Goal: Task Accomplishment & Management: Use online tool/utility

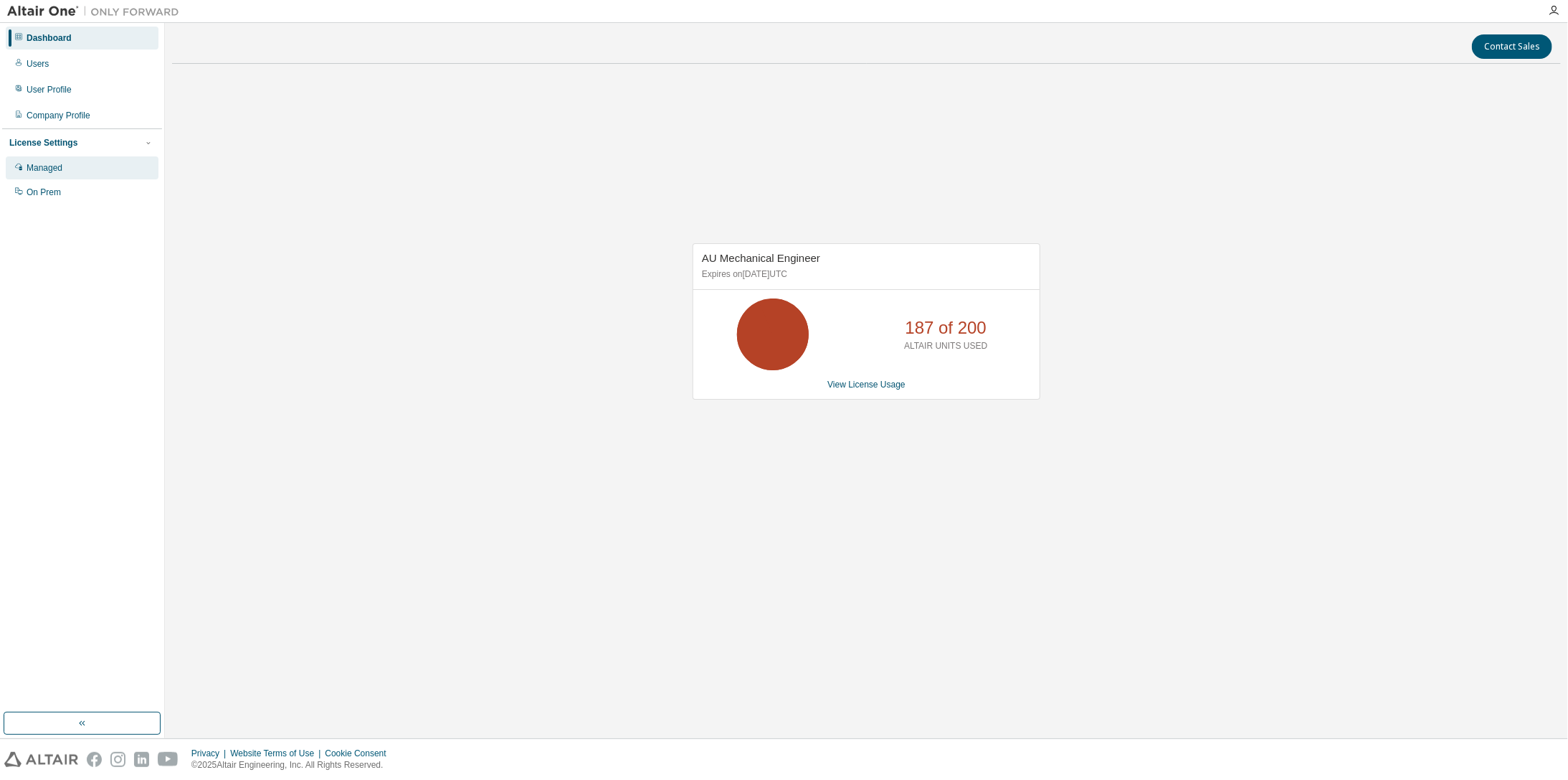
click at [57, 164] on div "Managed" at bounding box center [44, 168] width 36 height 12
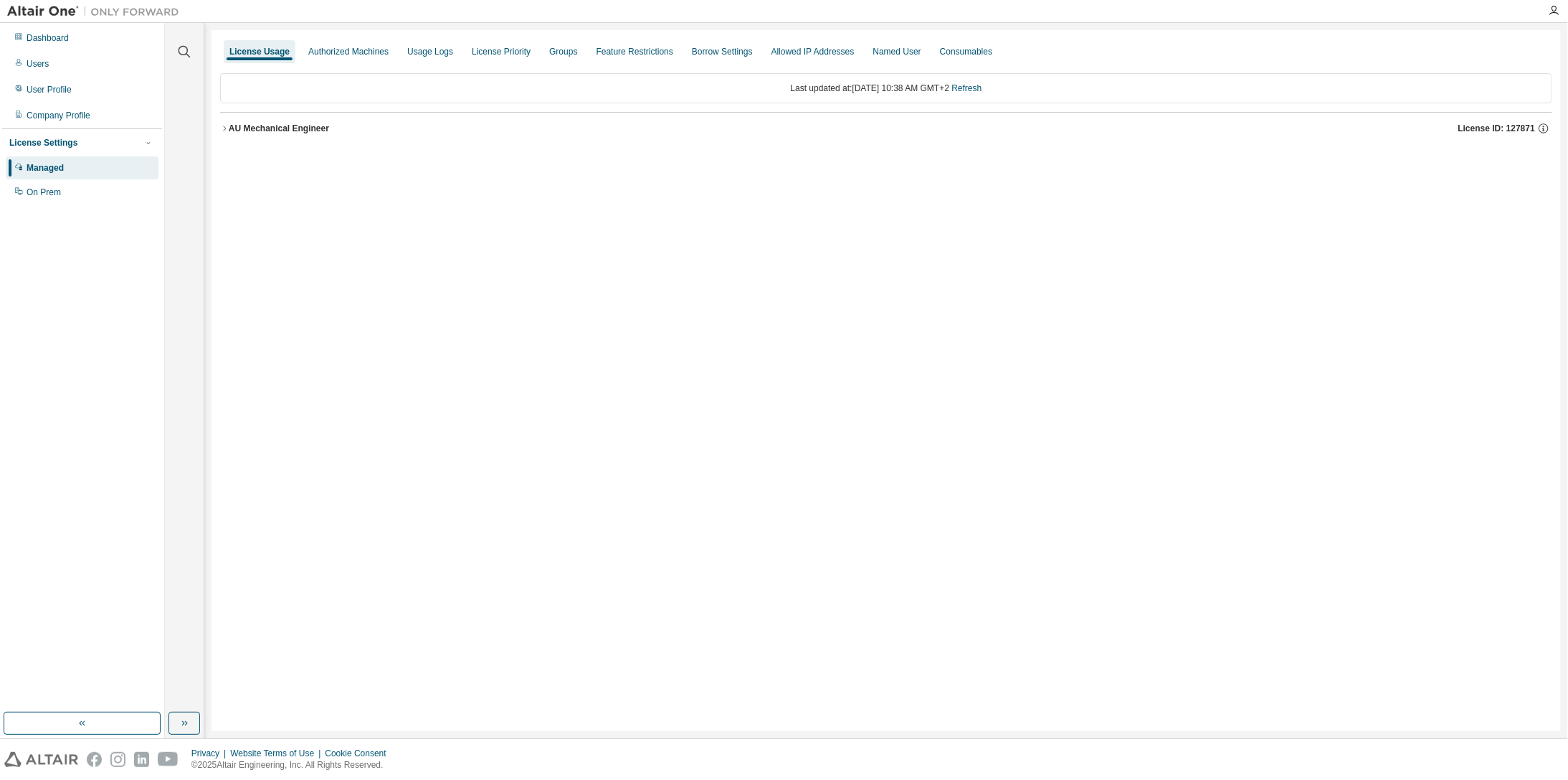
click at [228, 130] on icon "button" at bounding box center [224, 129] width 9 height 9
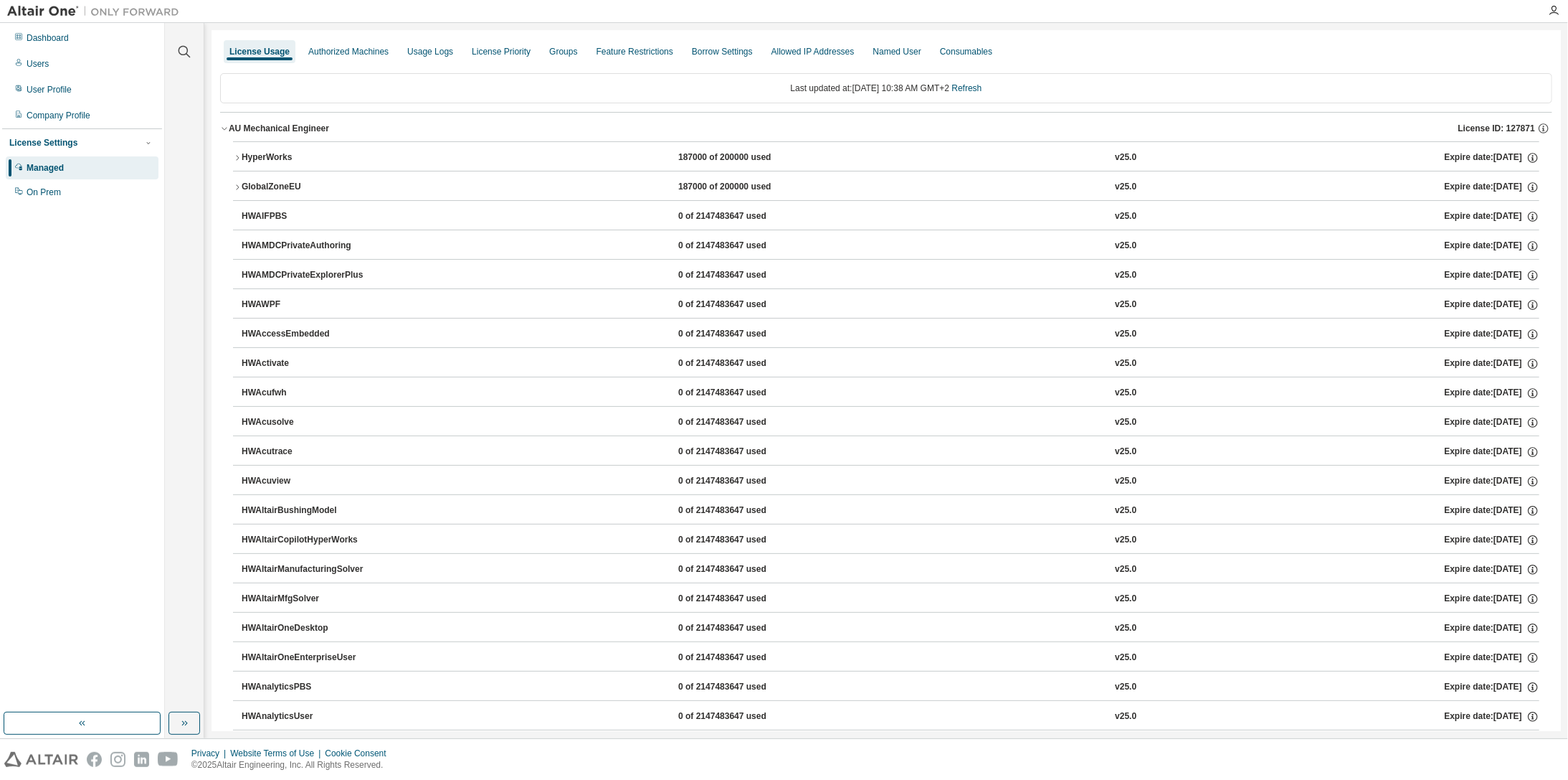
click at [242, 155] on div "HyperWorks" at bounding box center [306, 158] width 129 height 13
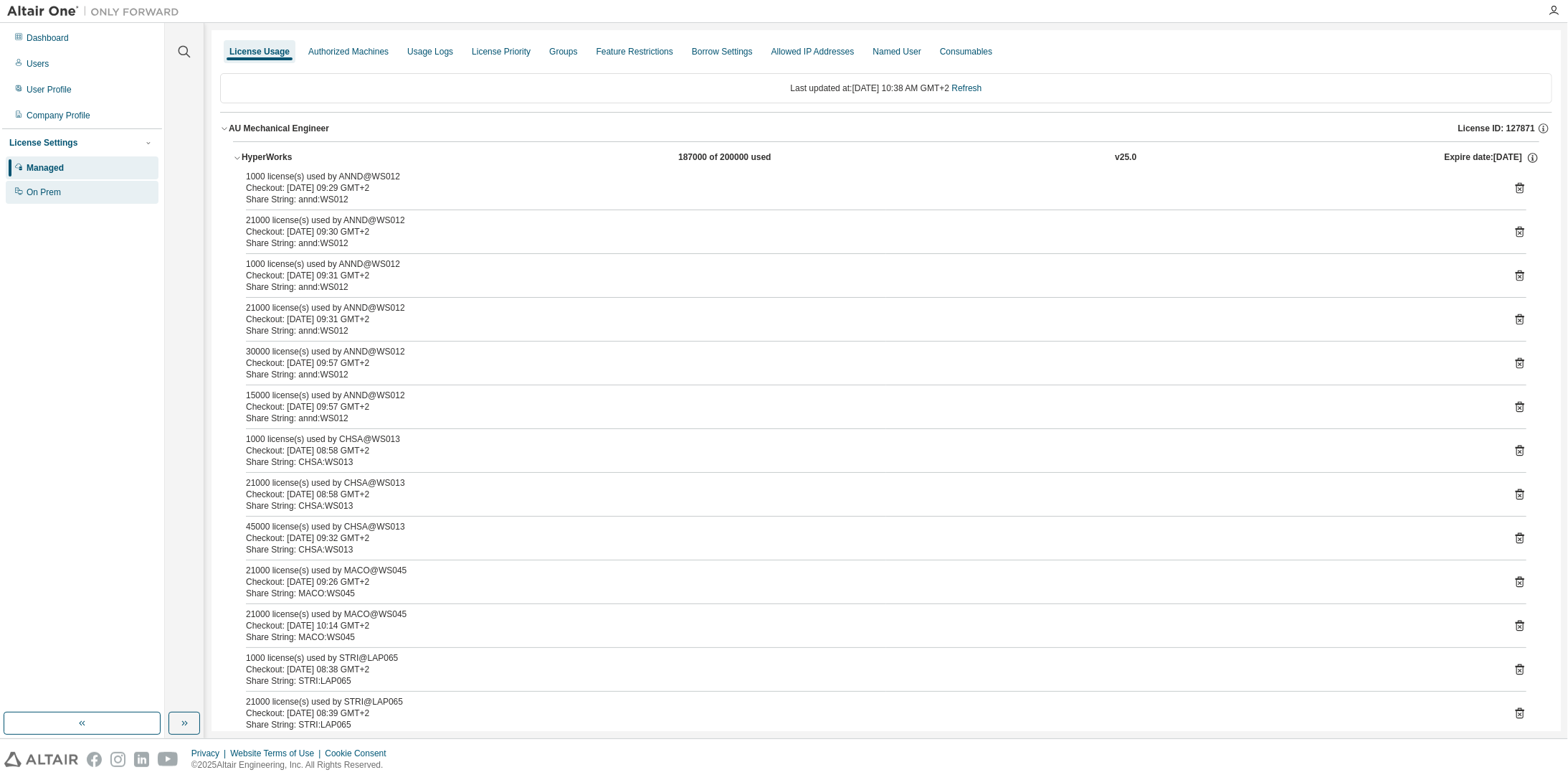
click at [44, 197] on div "On Prem" at bounding box center [44, 192] width 34 height 12
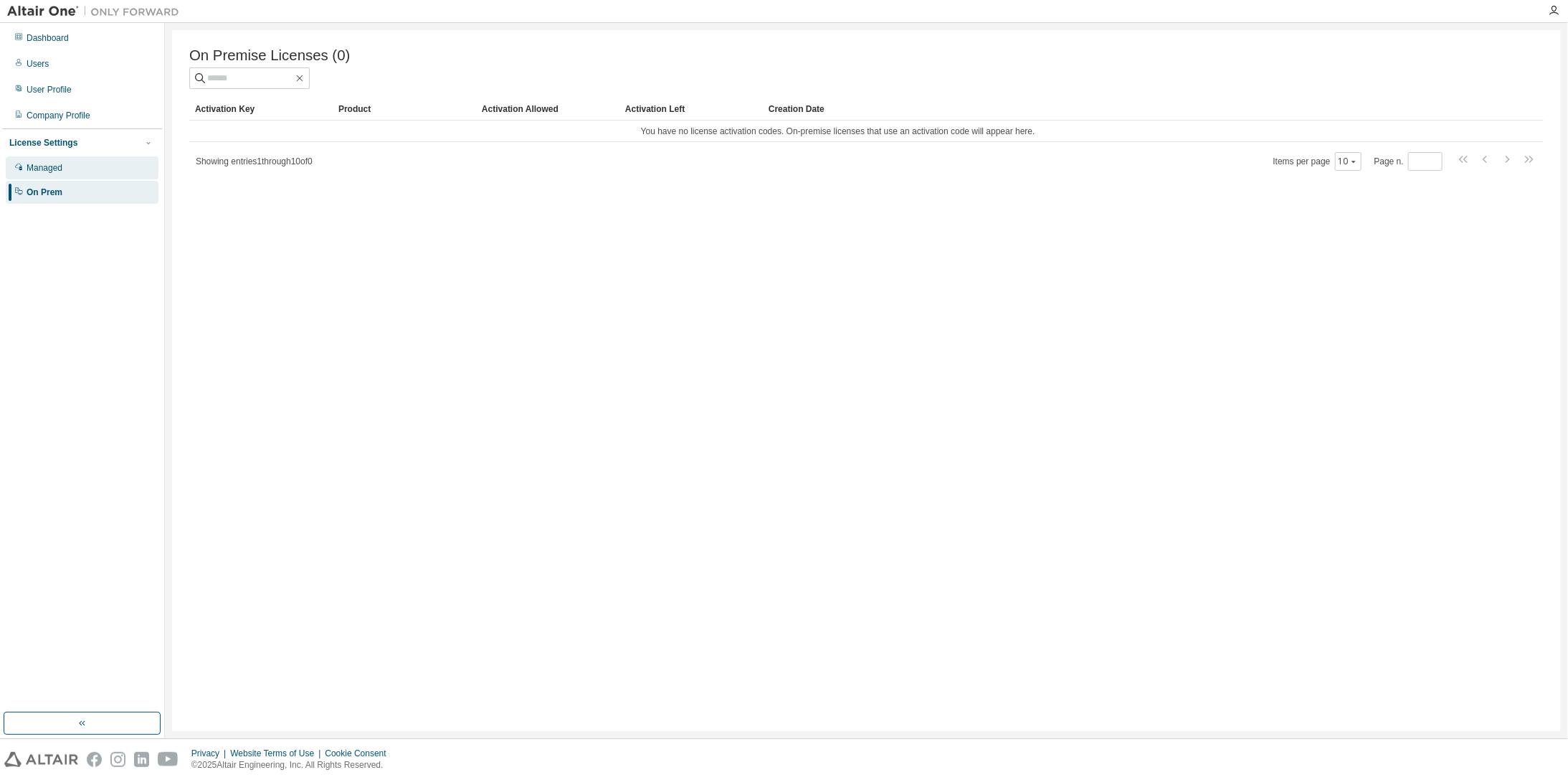
click at [47, 158] on div "Managed" at bounding box center [82, 168] width 152 height 23
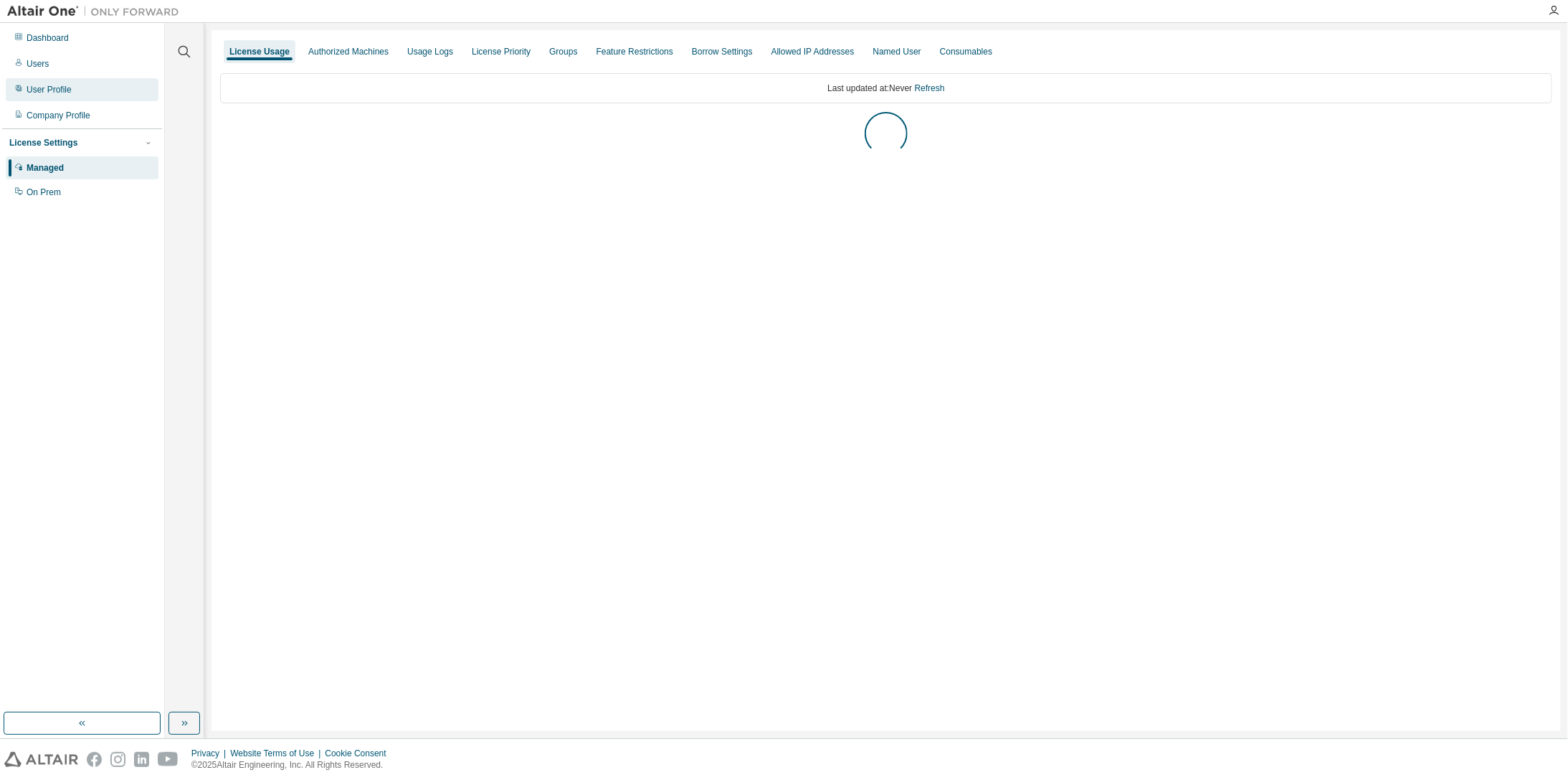
click at [103, 87] on div "User Profile" at bounding box center [82, 90] width 152 height 23
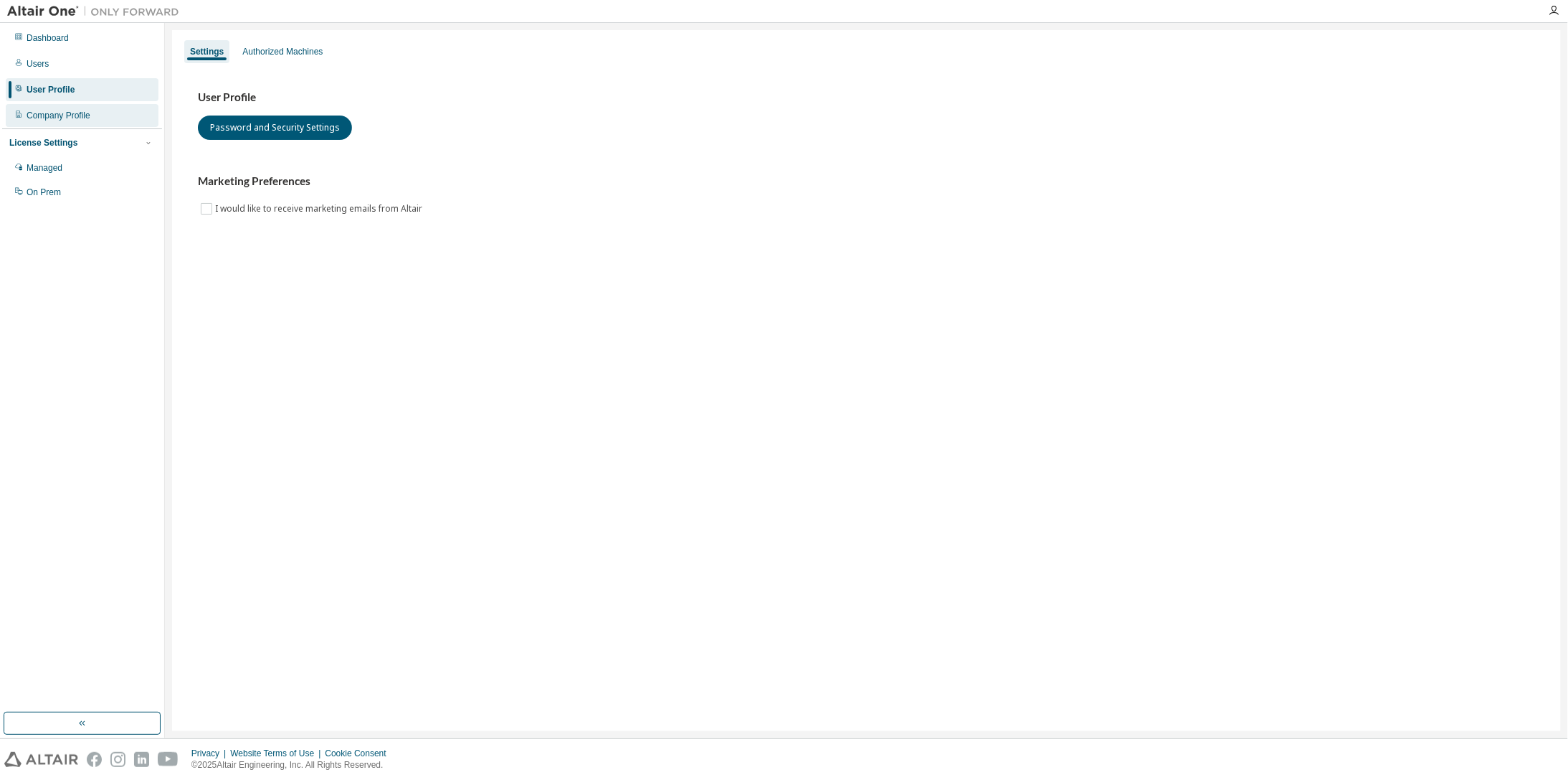
click at [75, 121] on div "Company Profile" at bounding box center [82, 115] width 152 height 23
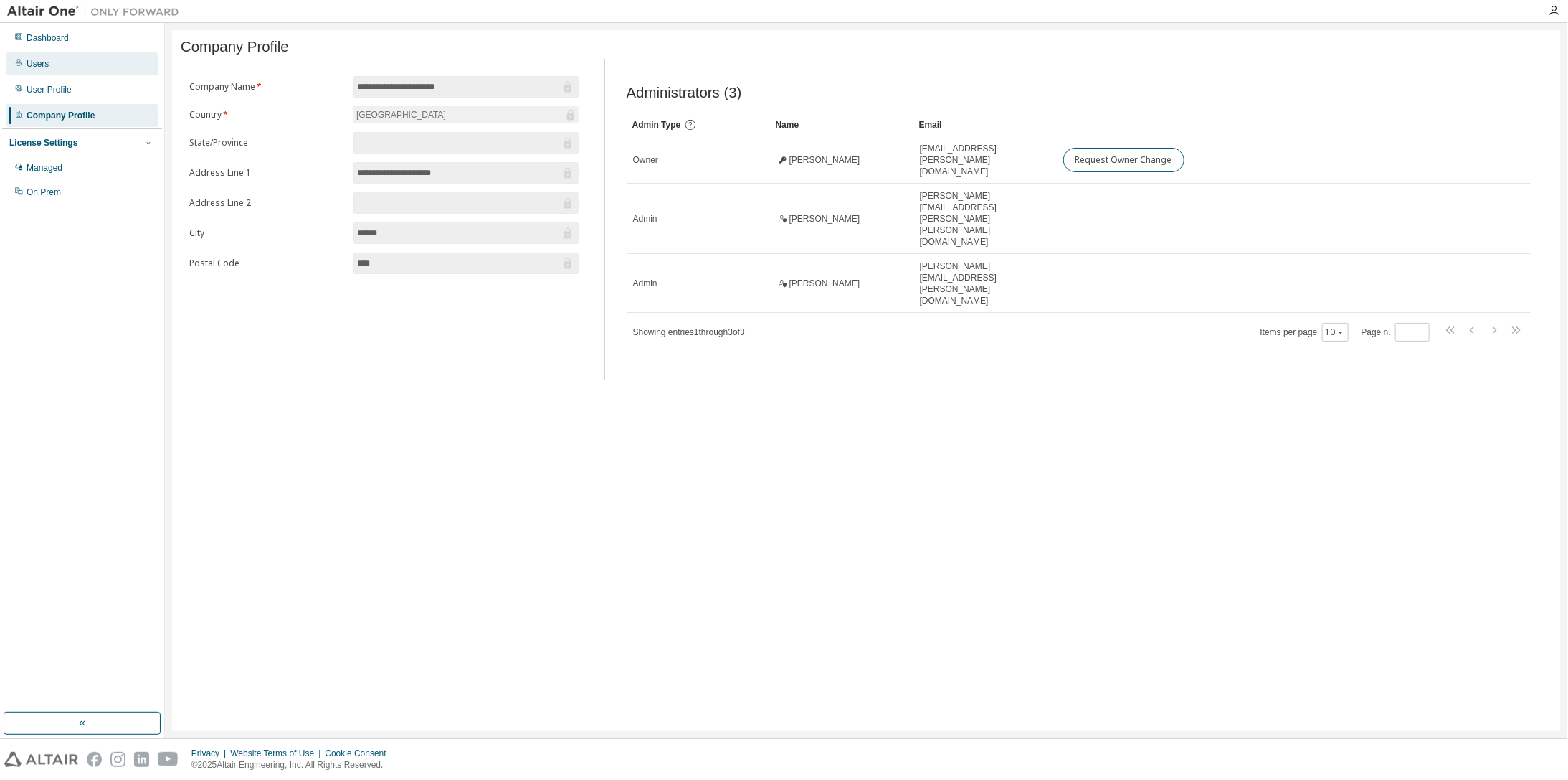
click at [46, 63] on div "Users" at bounding box center [38, 64] width 23 height 12
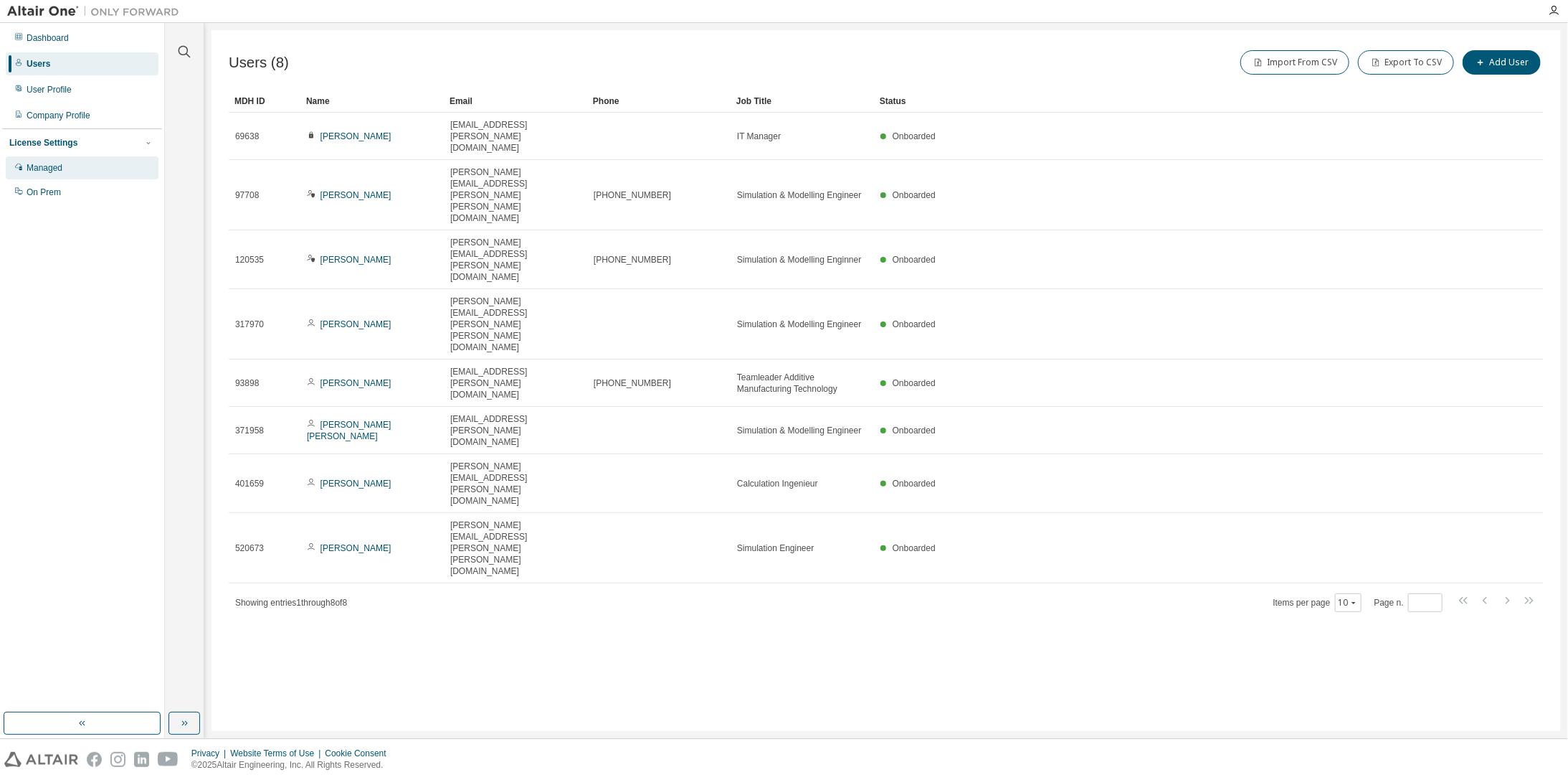
click at [44, 163] on div "Managed" at bounding box center [44, 168] width 36 height 12
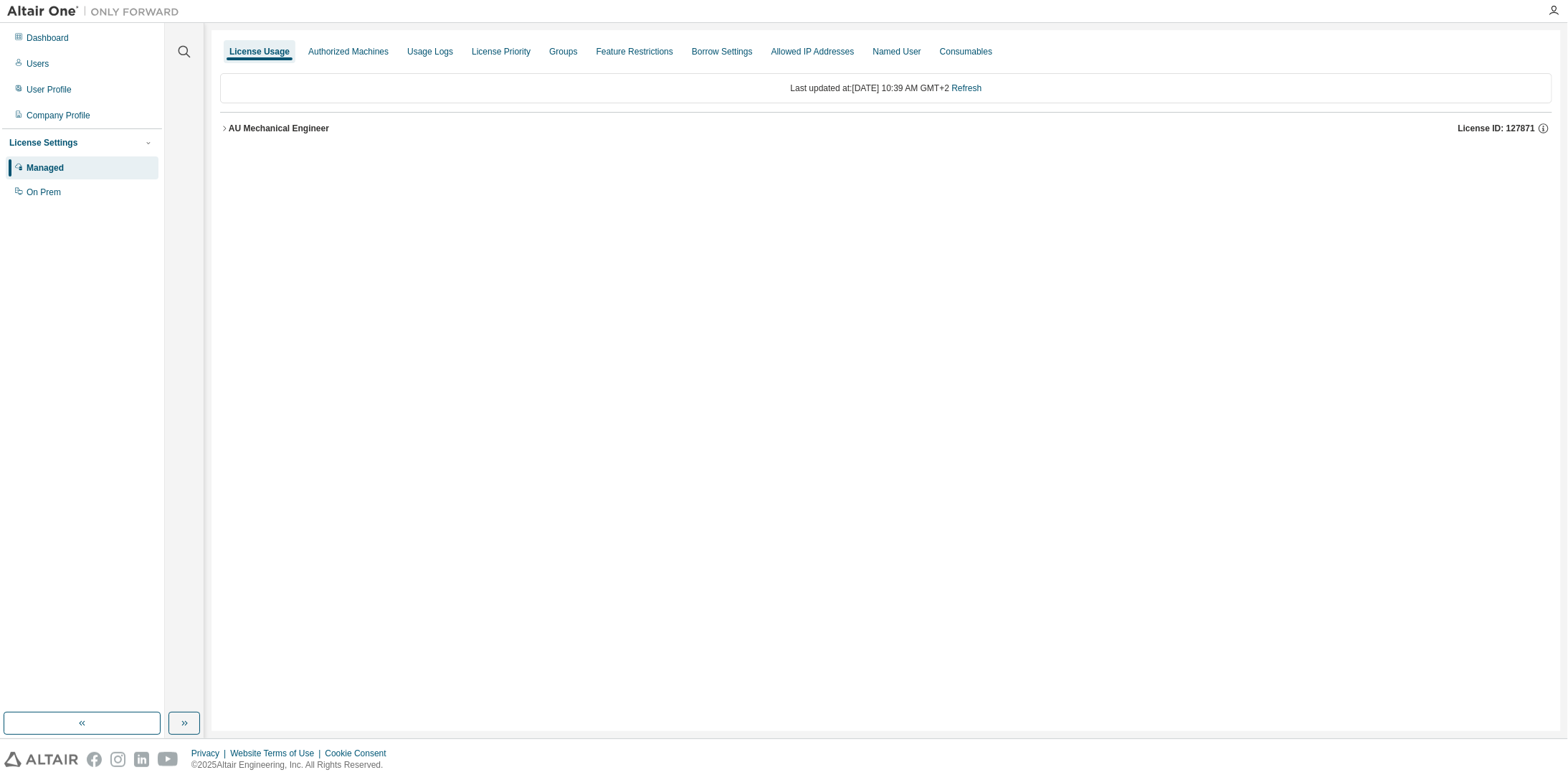
click at [266, 126] on div "AU Mechanical Engineer" at bounding box center [279, 129] width 100 height 12
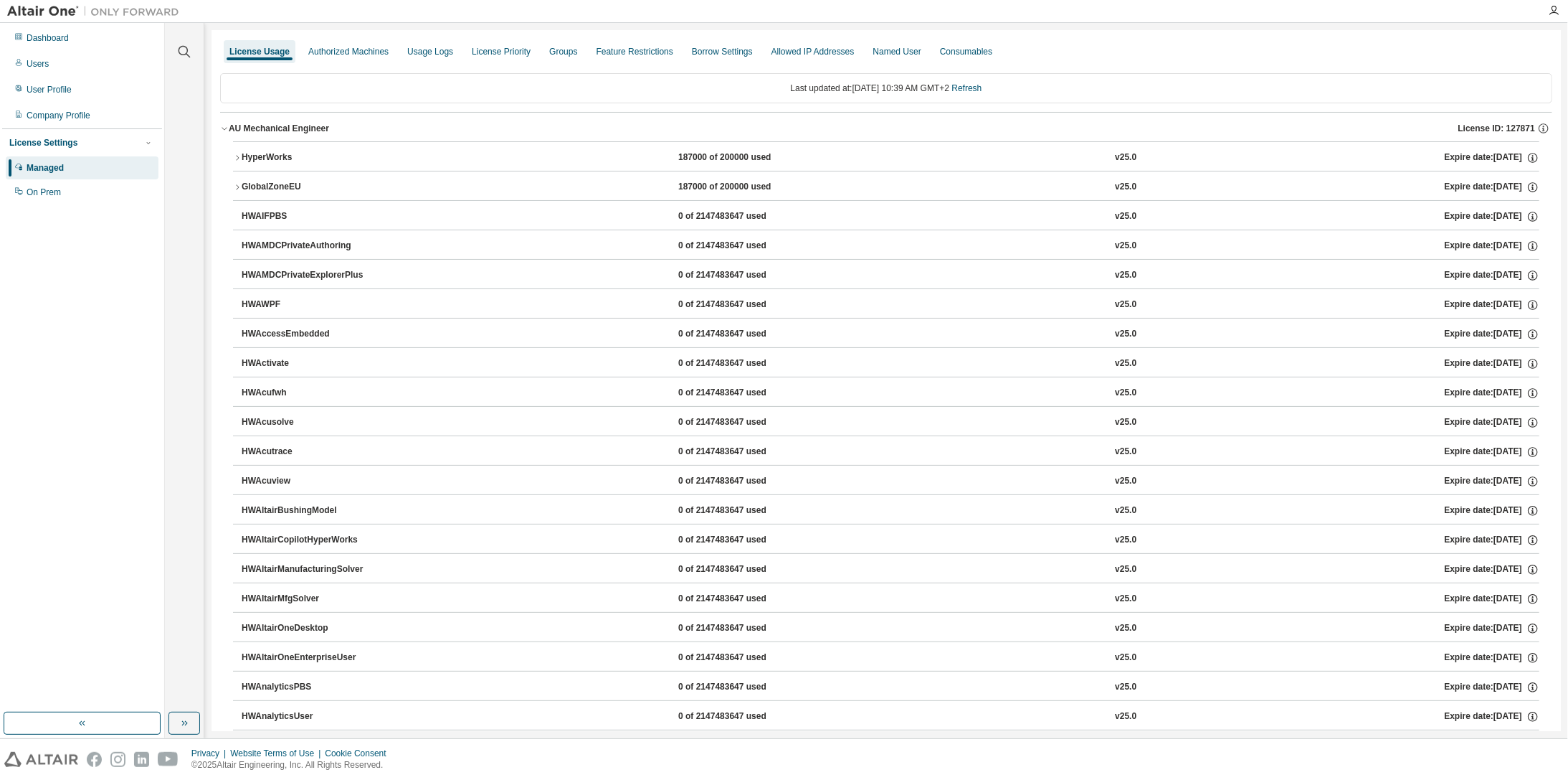
click at [264, 151] on div "HyperWorks" at bounding box center [306, 158] width 129 height 13
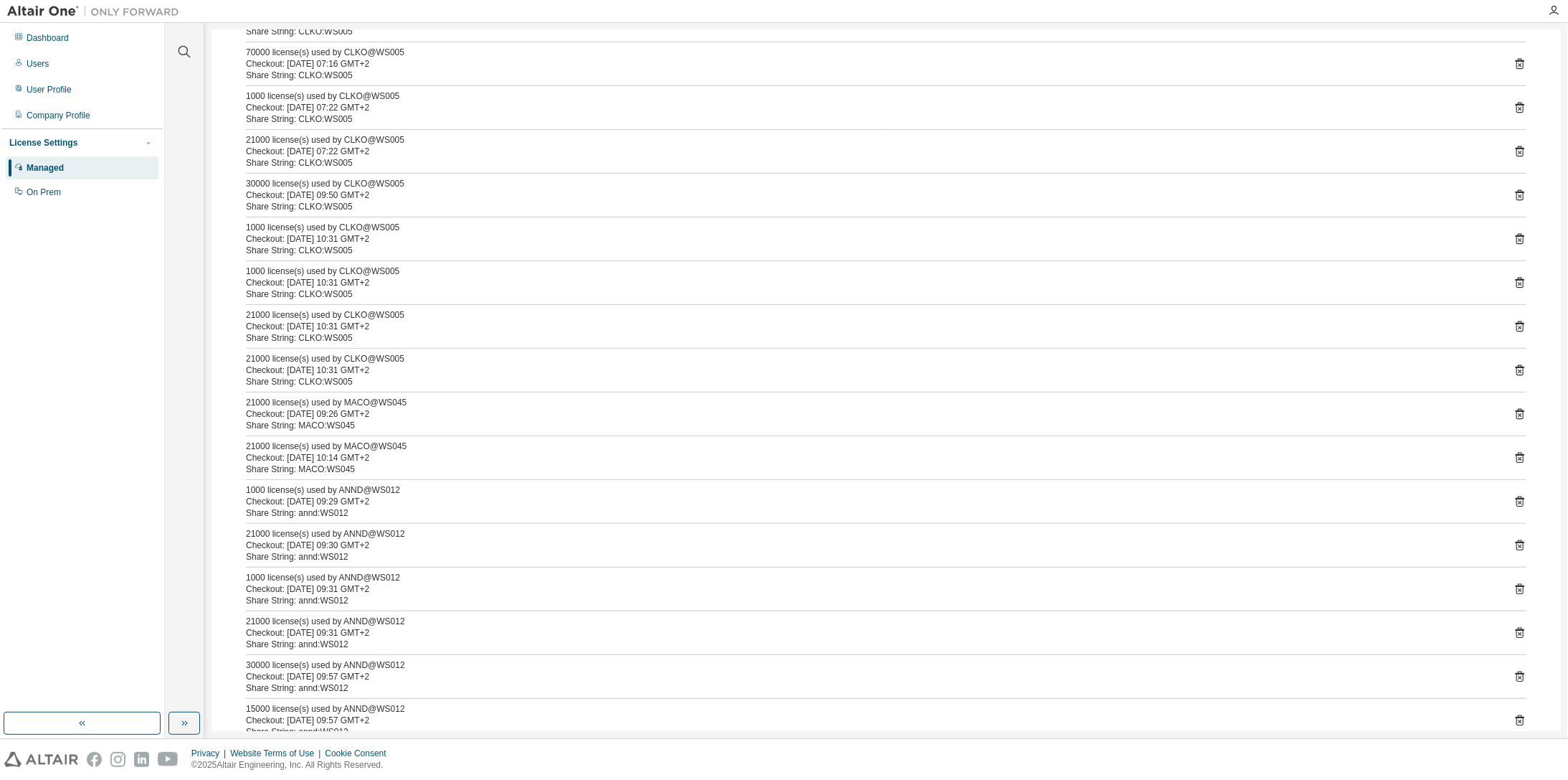
scroll to position [789, 0]
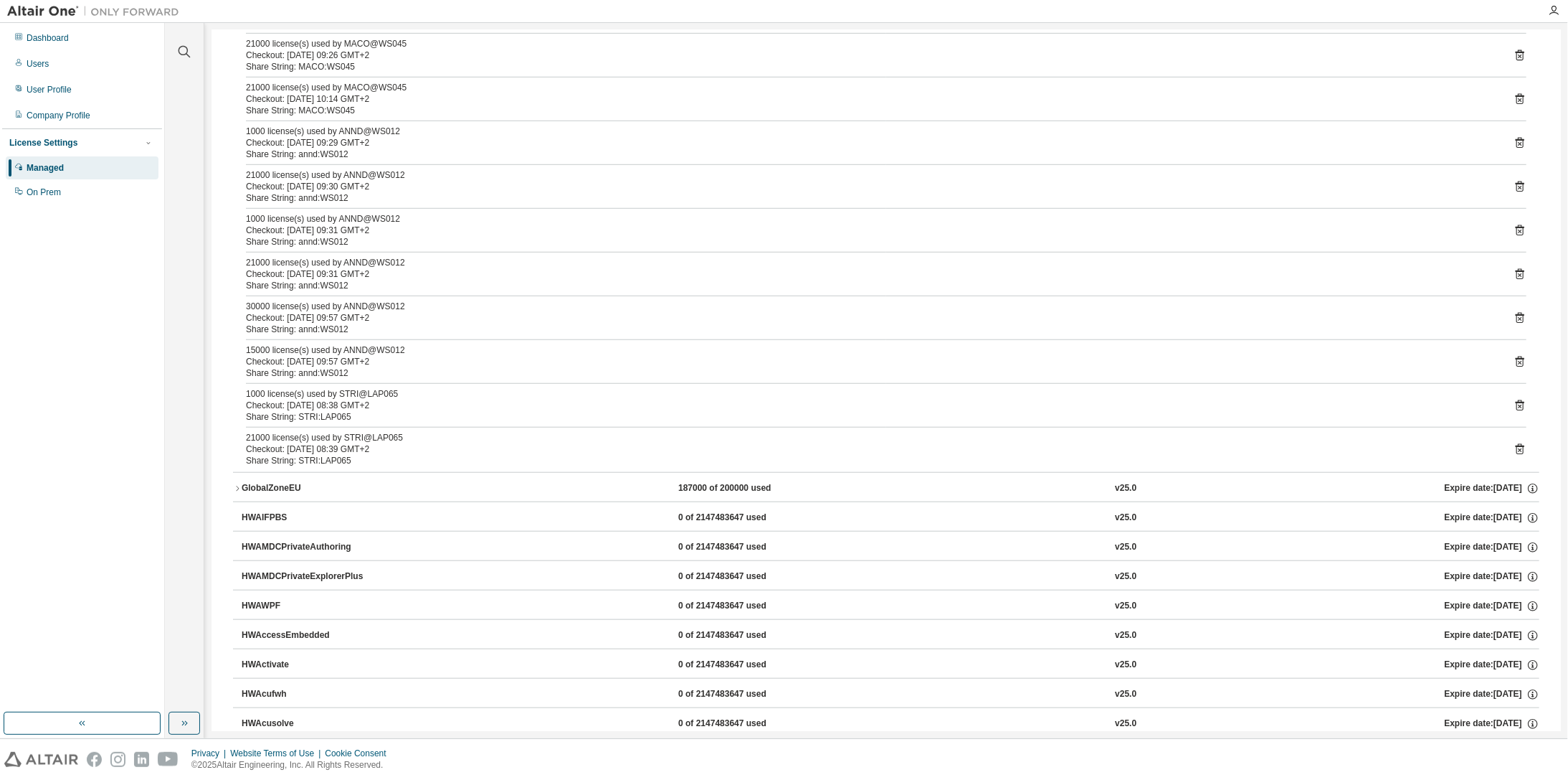
click at [267, 485] on div "GlobalZoneEU" at bounding box center [306, 489] width 129 height 13
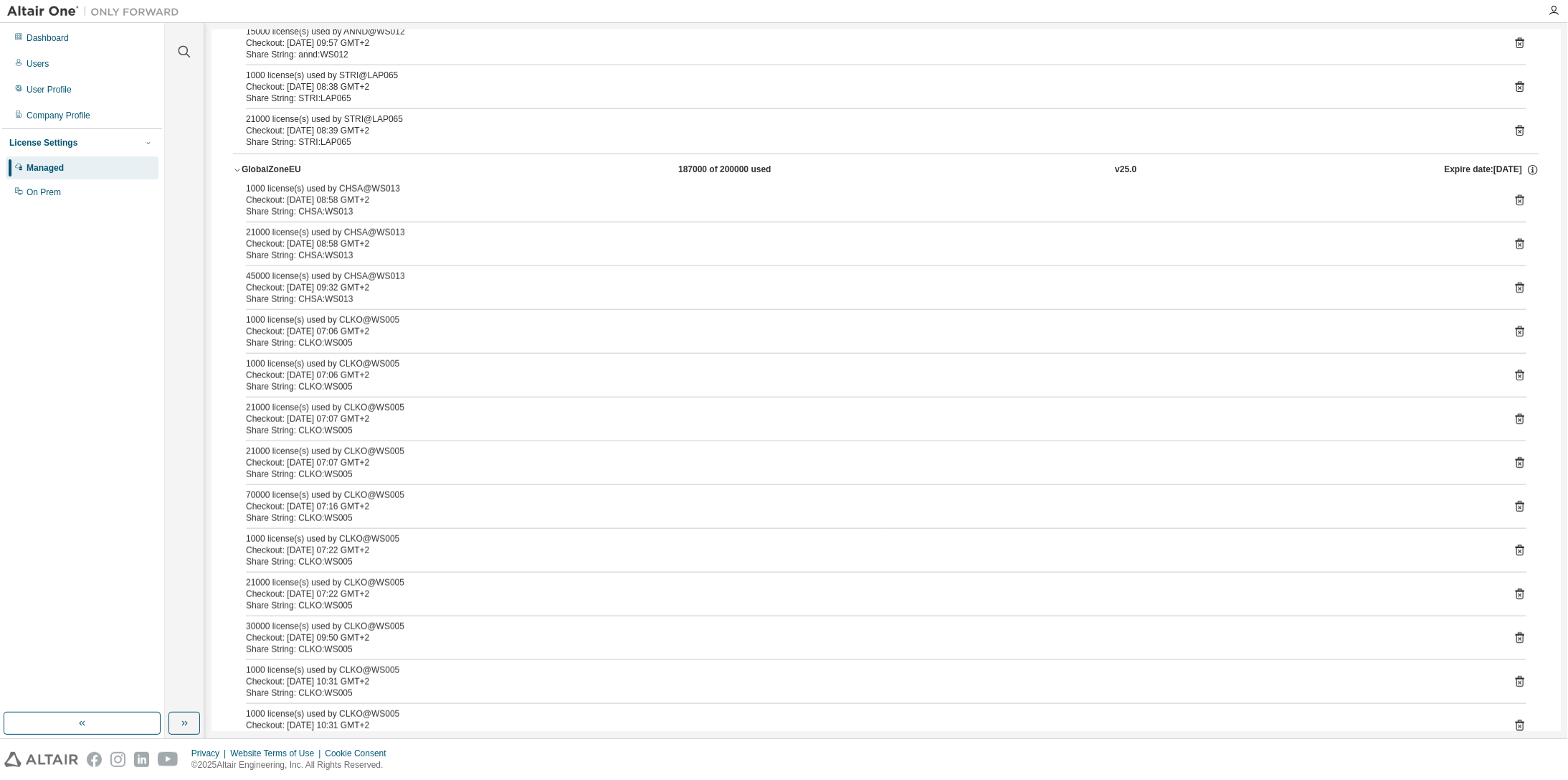
scroll to position [861, 0]
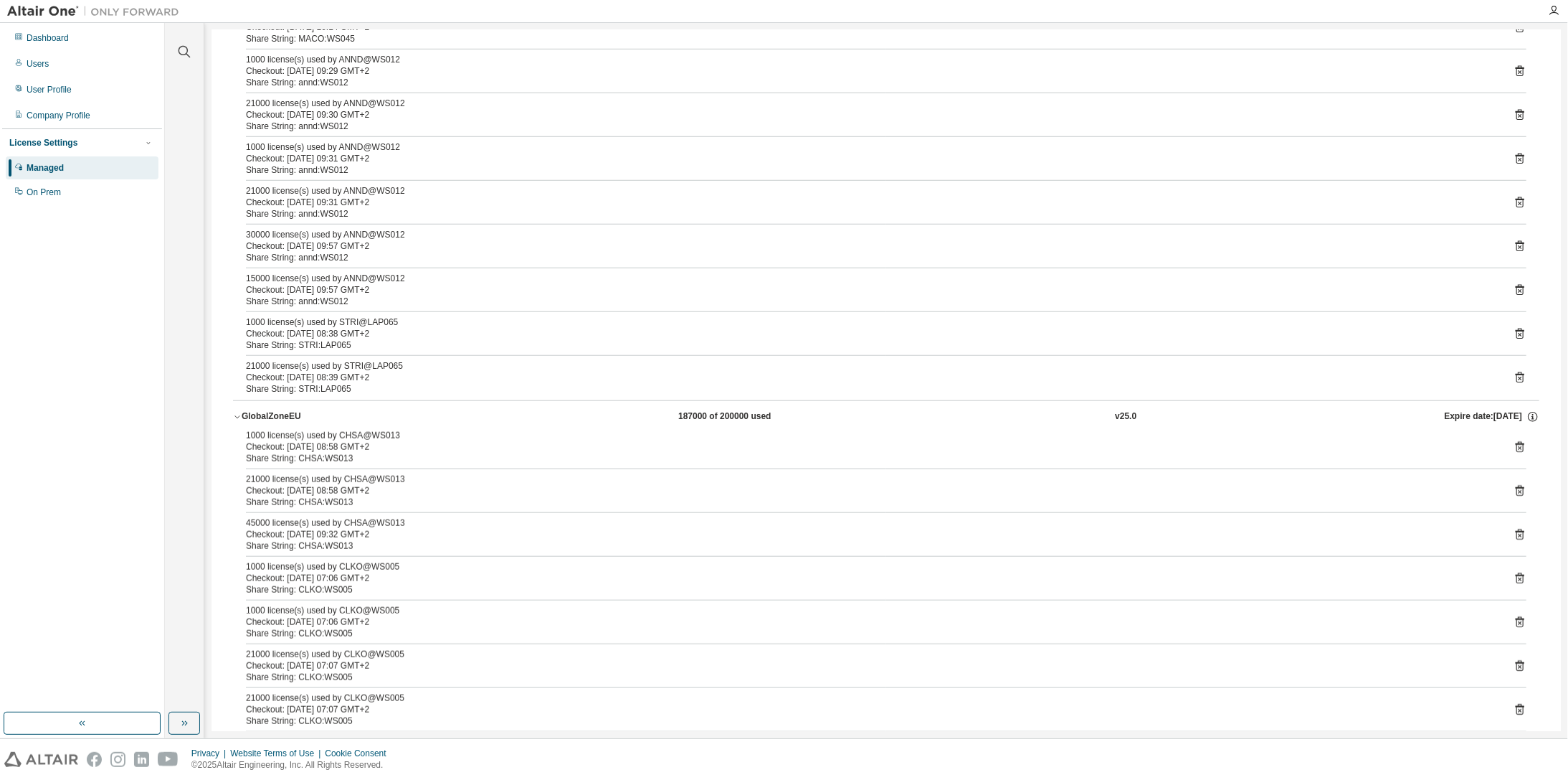
click at [262, 410] on div "GlobalZoneEU" at bounding box center [306, 417] width 129 height 13
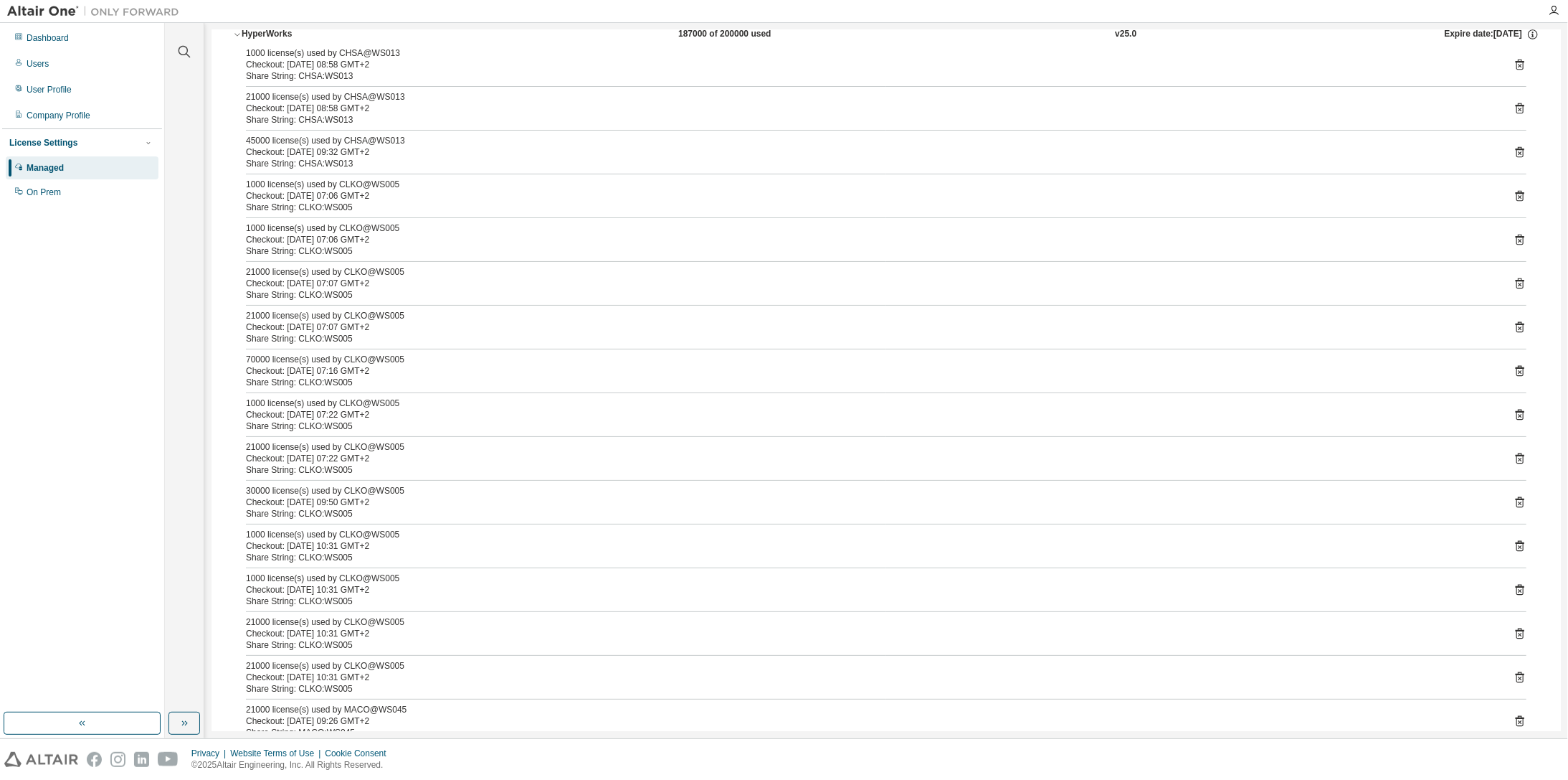
scroll to position [0, 0]
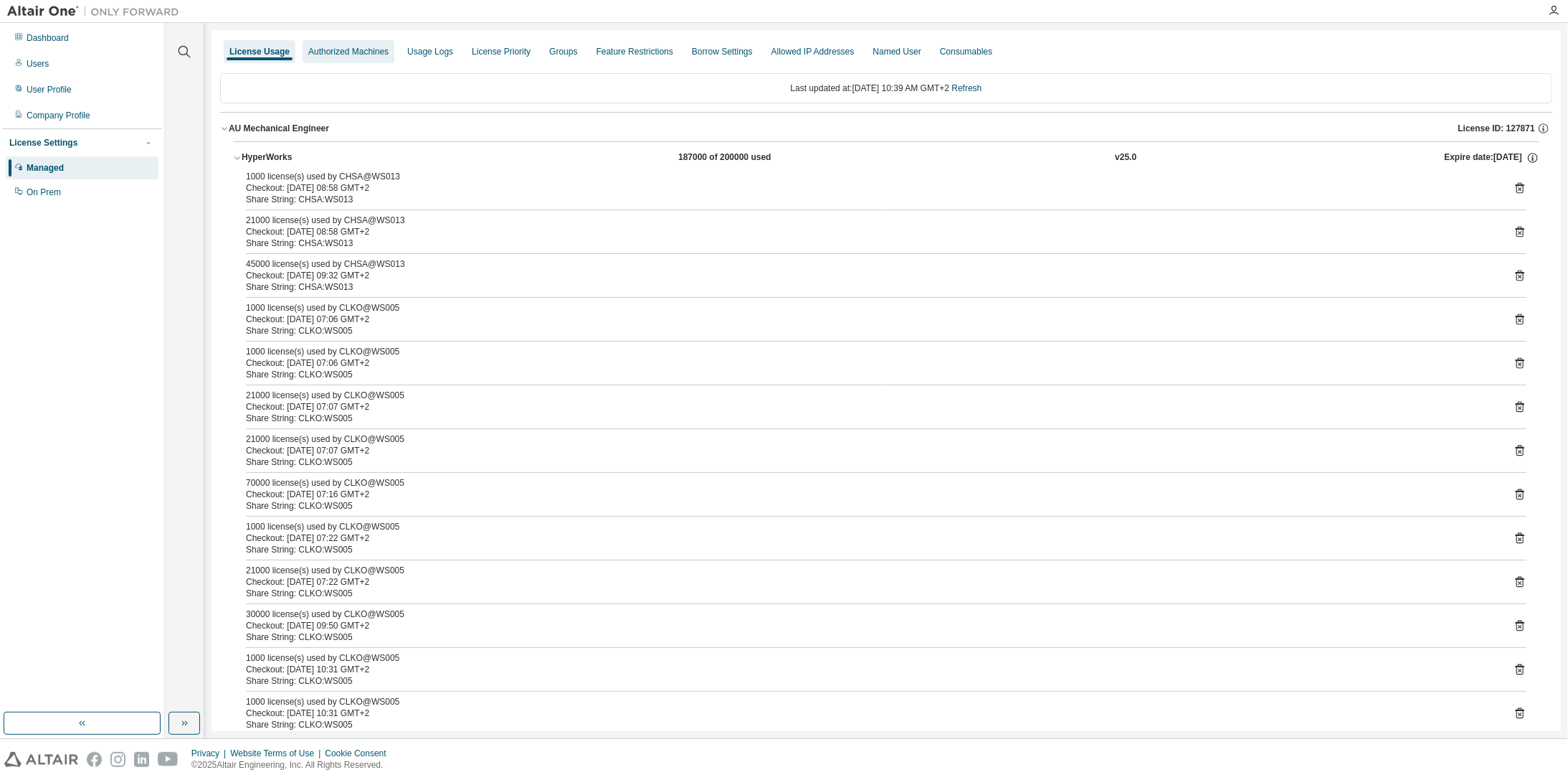
click at [346, 54] on div "Authorized Machines" at bounding box center [348, 52] width 81 height 12
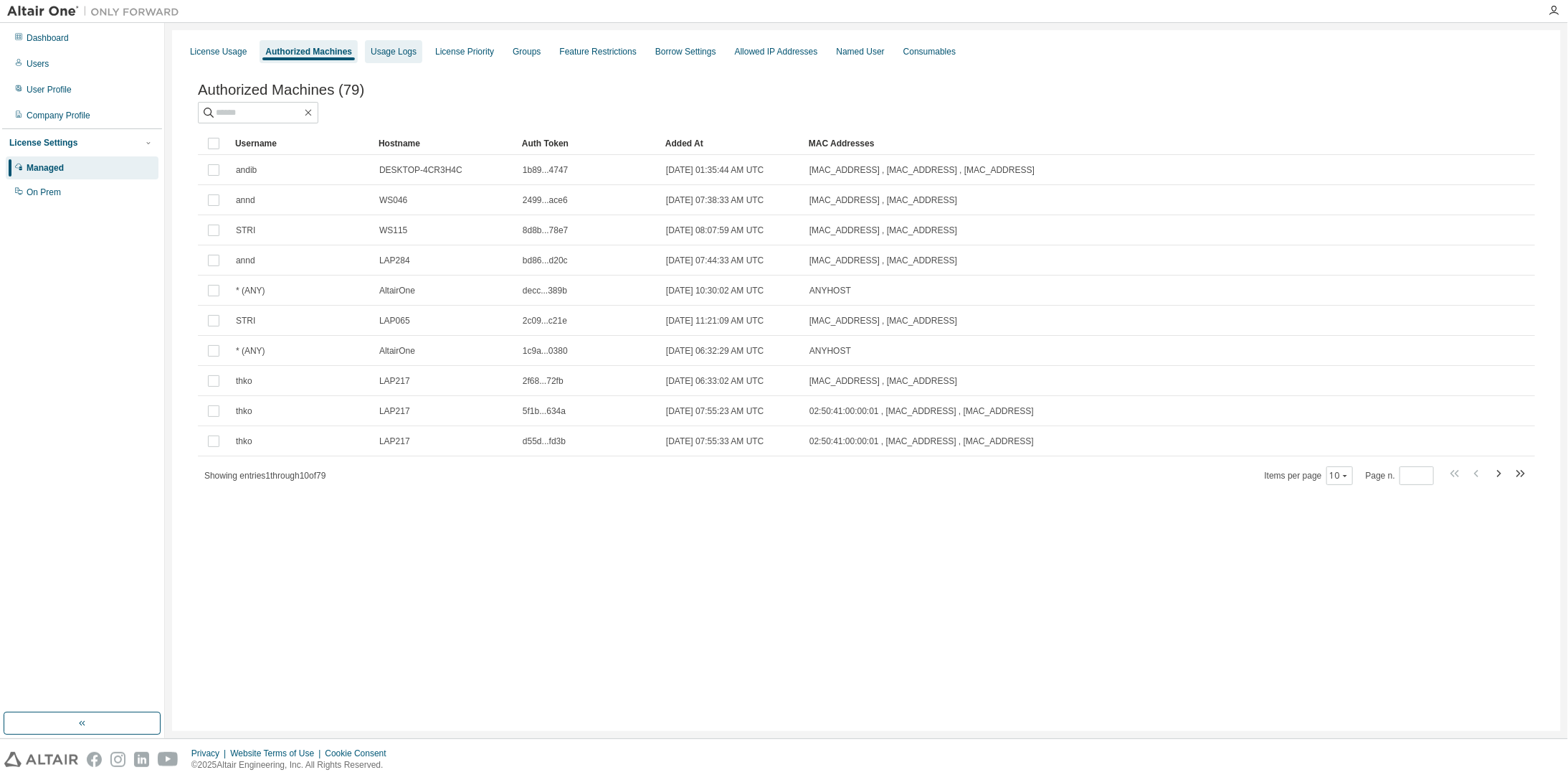
click at [401, 49] on div "Usage Logs" at bounding box center [393, 52] width 46 height 12
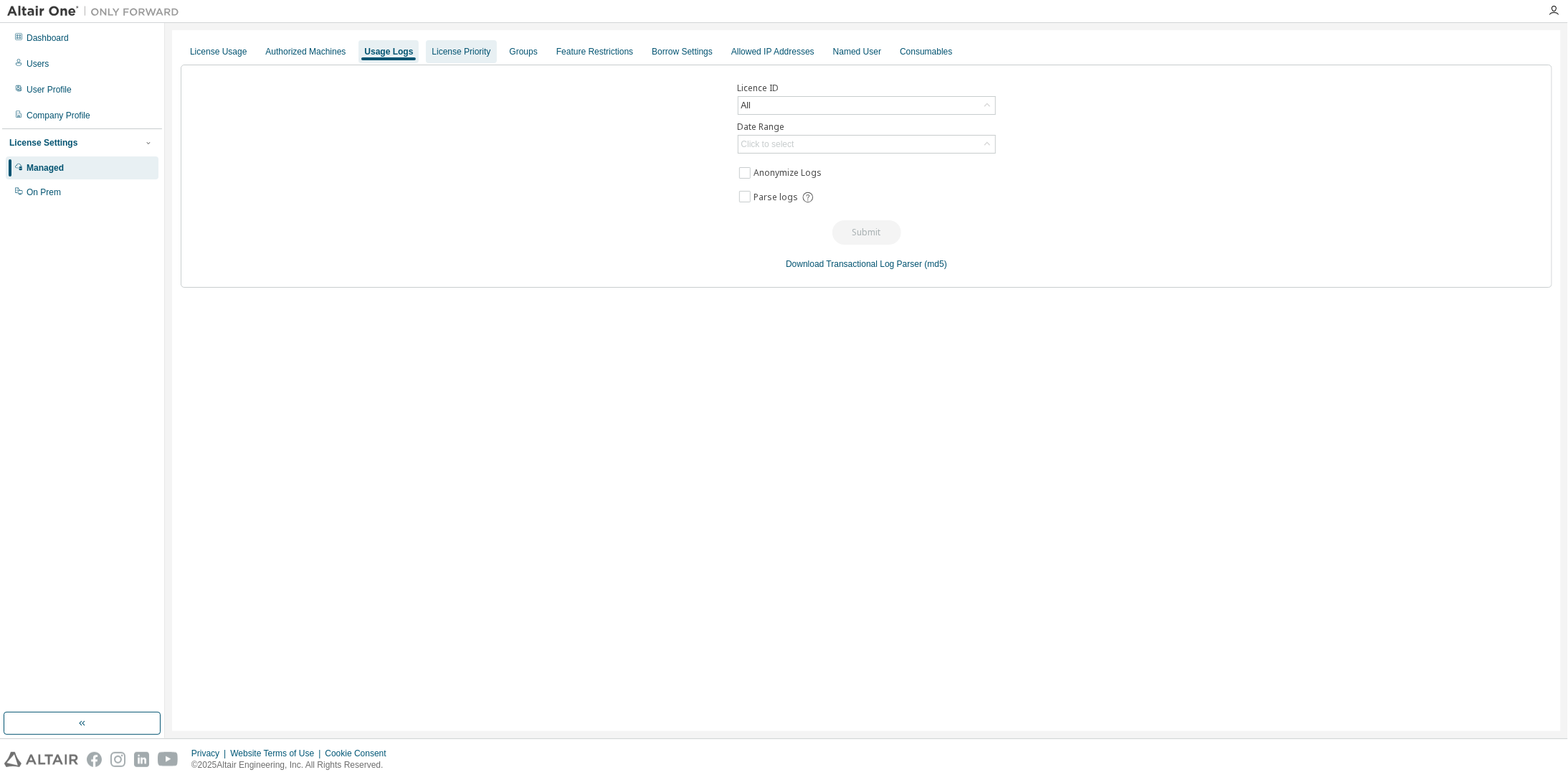
click at [441, 48] on div "License Priority" at bounding box center [461, 52] width 59 height 12
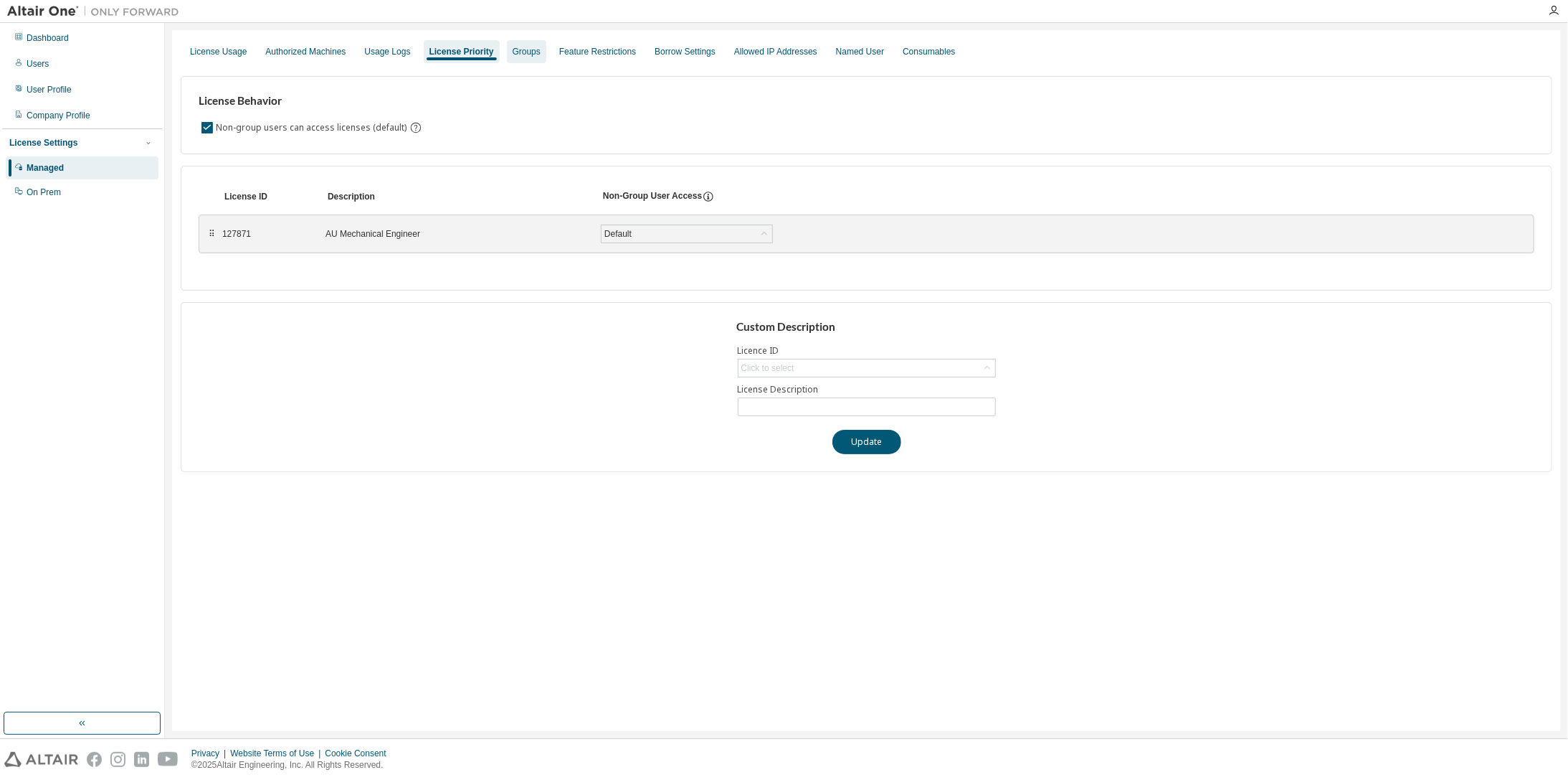
click at [513, 48] on div "Groups" at bounding box center [526, 52] width 28 height 12
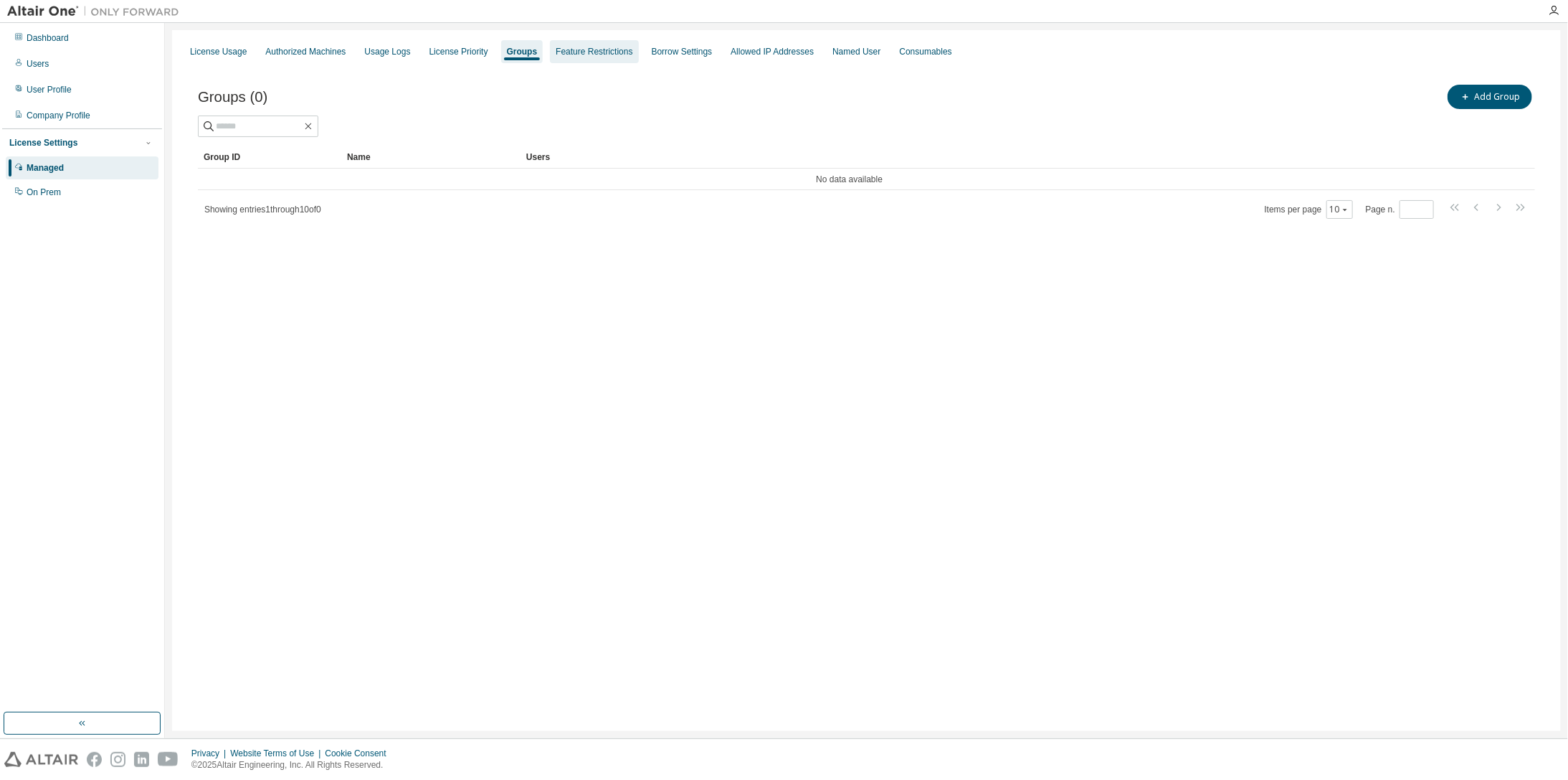
click at [603, 49] on div "Feature Restrictions" at bounding box center [594, 52] width 77 height 12
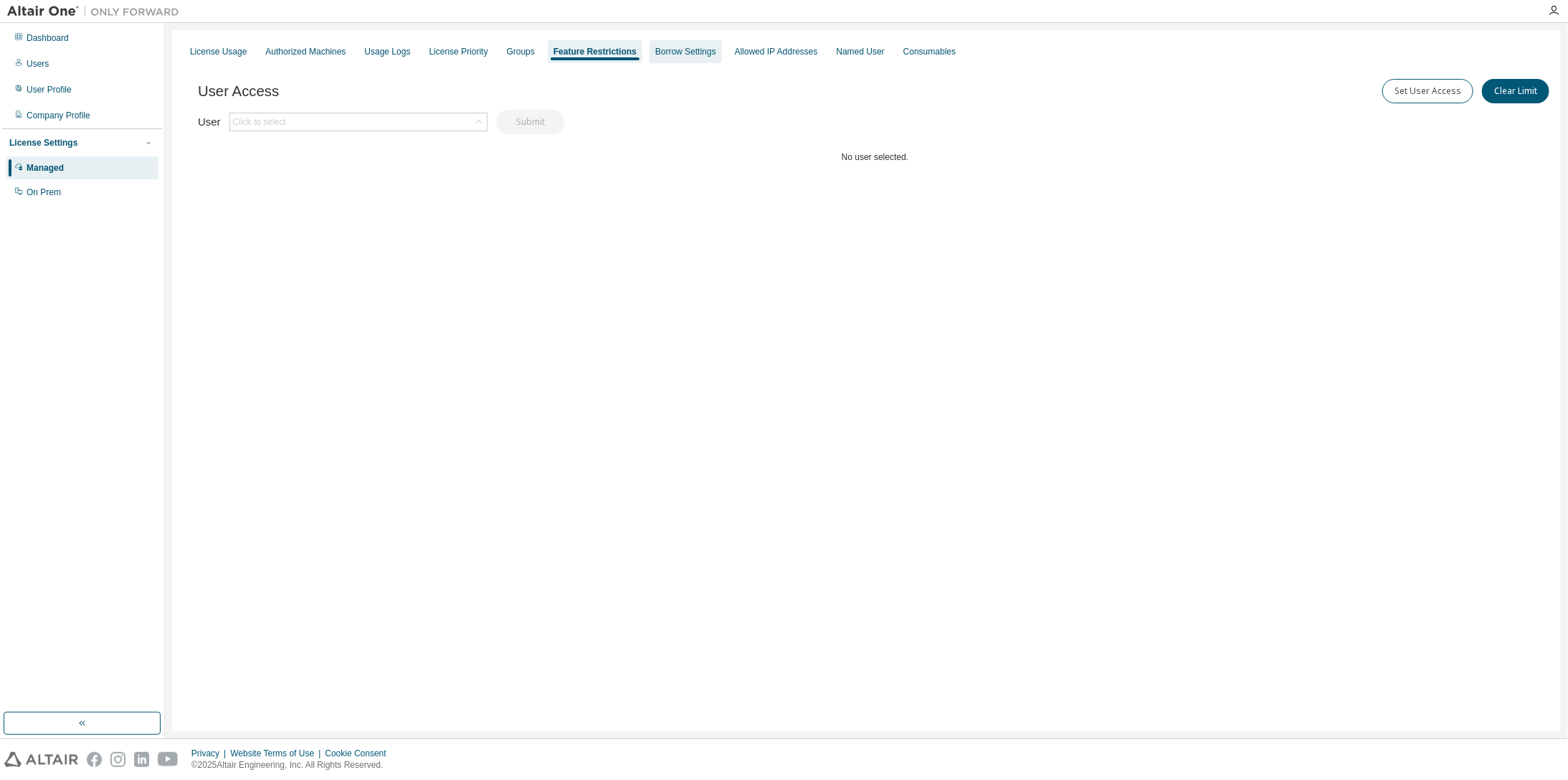
click at [664, 46] on div "Borrow Settings" at bounding box center [686, 52] width 61 height 12
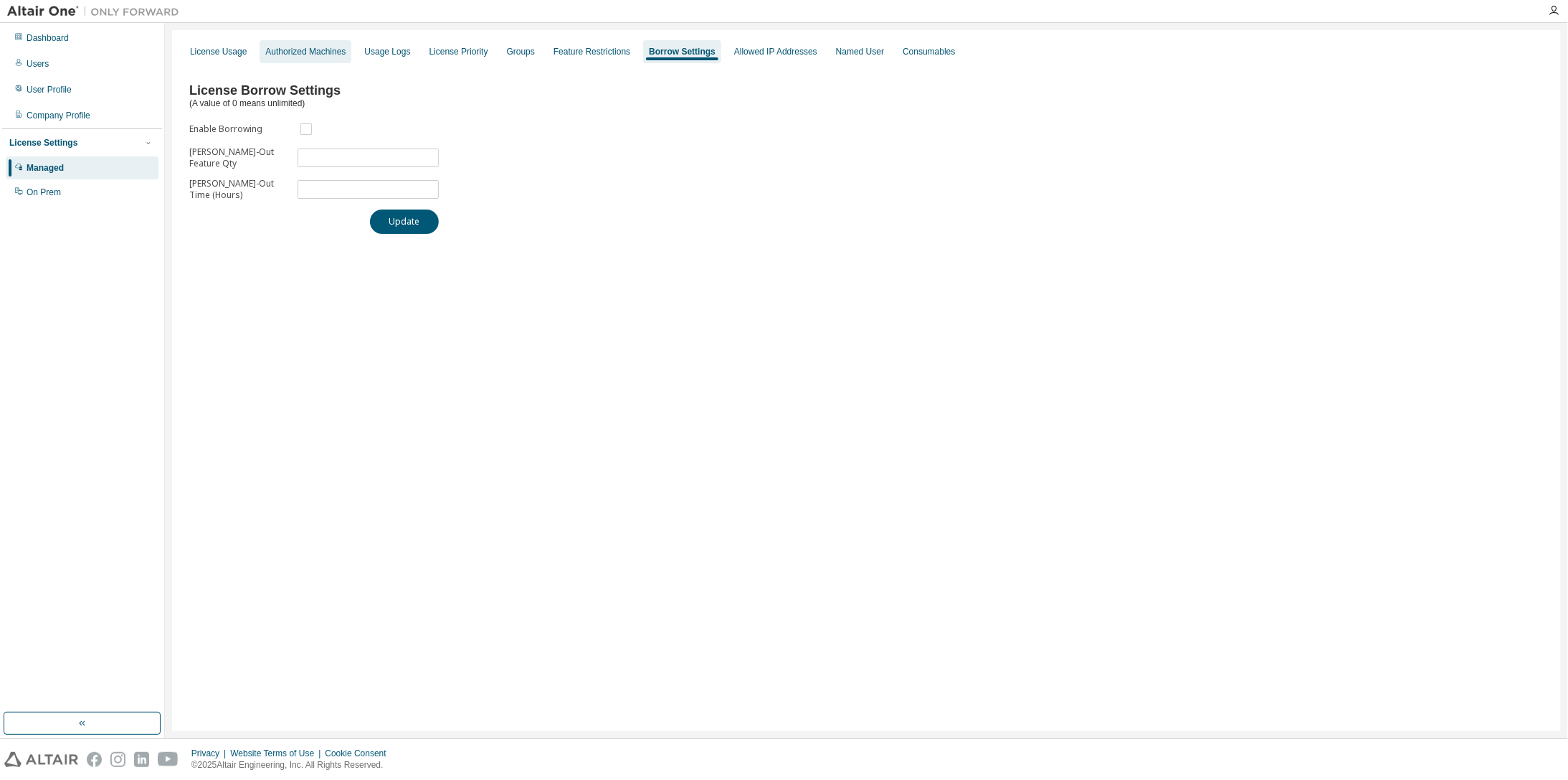
click at [298, 46] on div "Authorized Machines" at bounding box center [305, 52] width 81 height 12
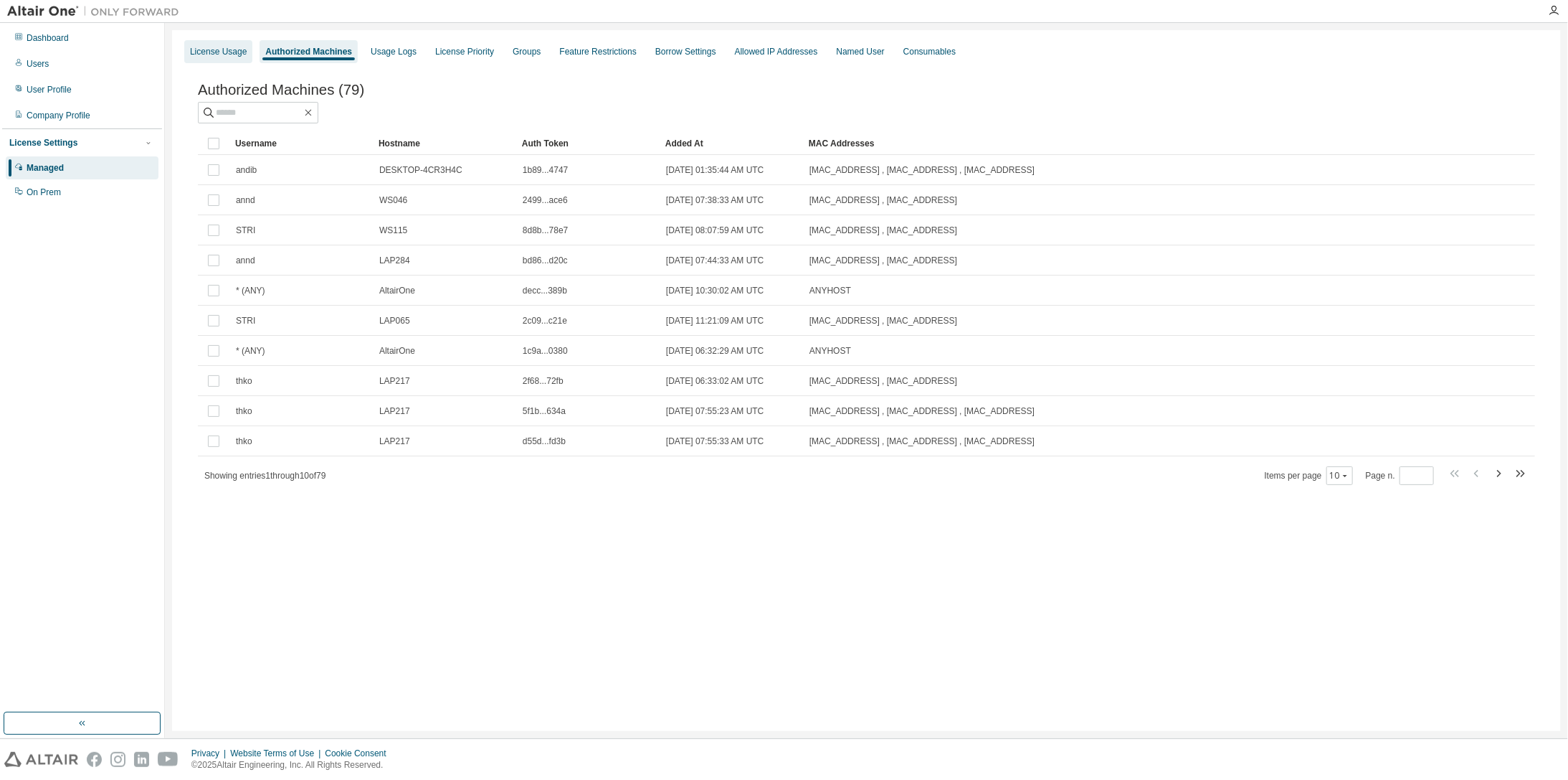
click at [215, 50] on div "License Usage" at bounding box center [219, 52] width 57 height 12
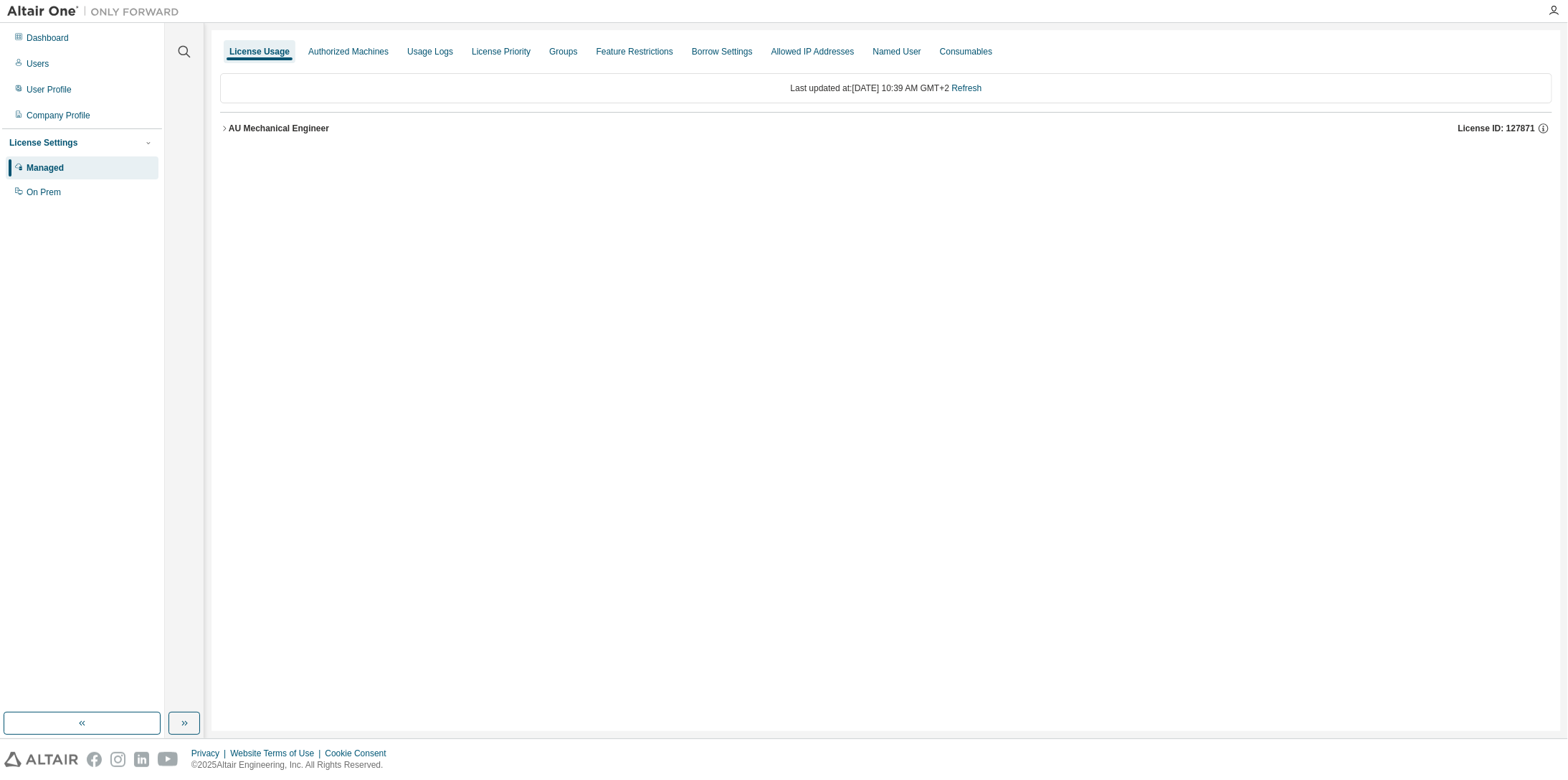
click at [223, 127] on icon "button" at bounding box center [224, 129] width 9 height 9
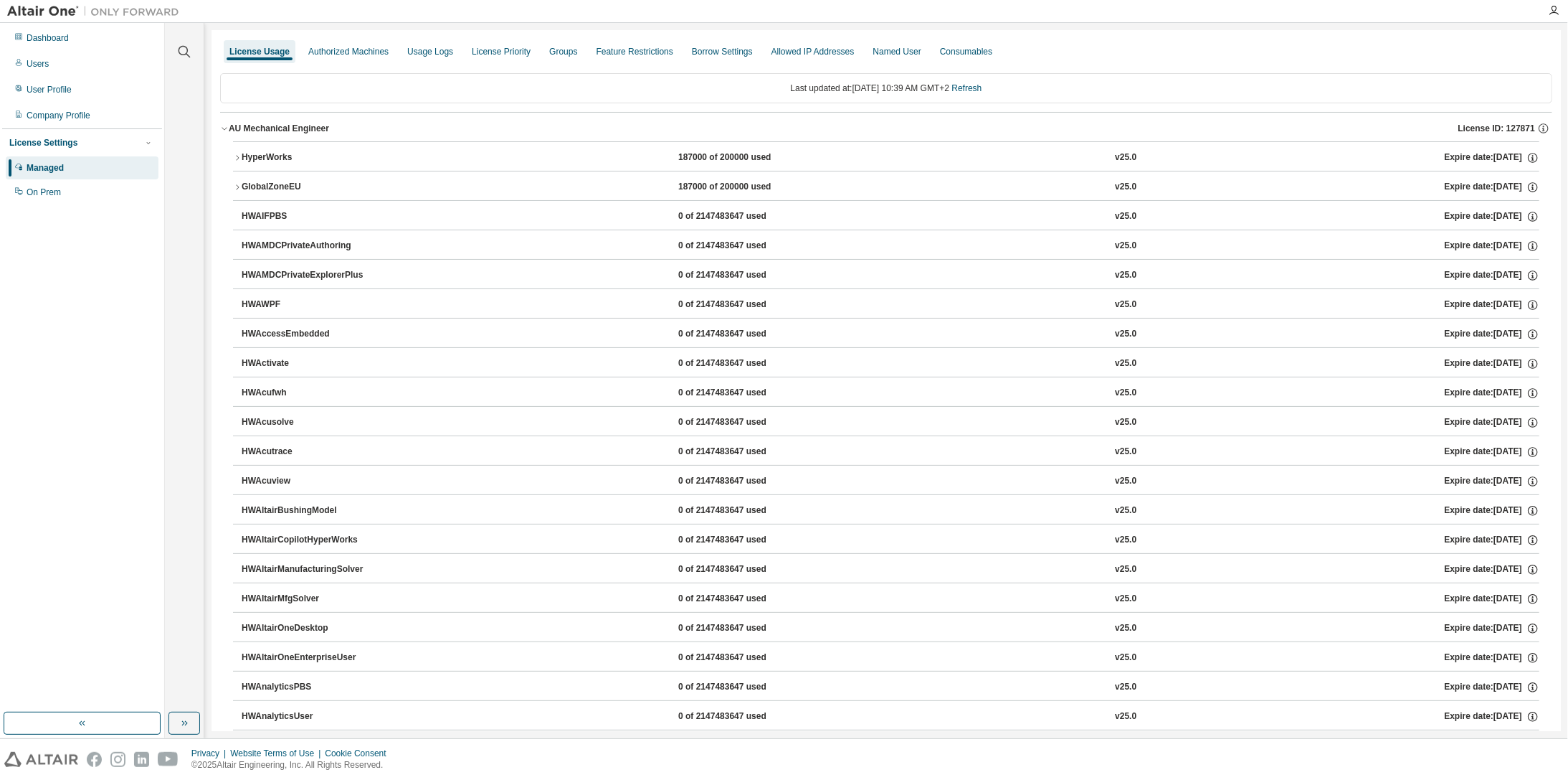
click at [241, 157] on icon "button" at bounding box center [237, 158] width 9 height 9
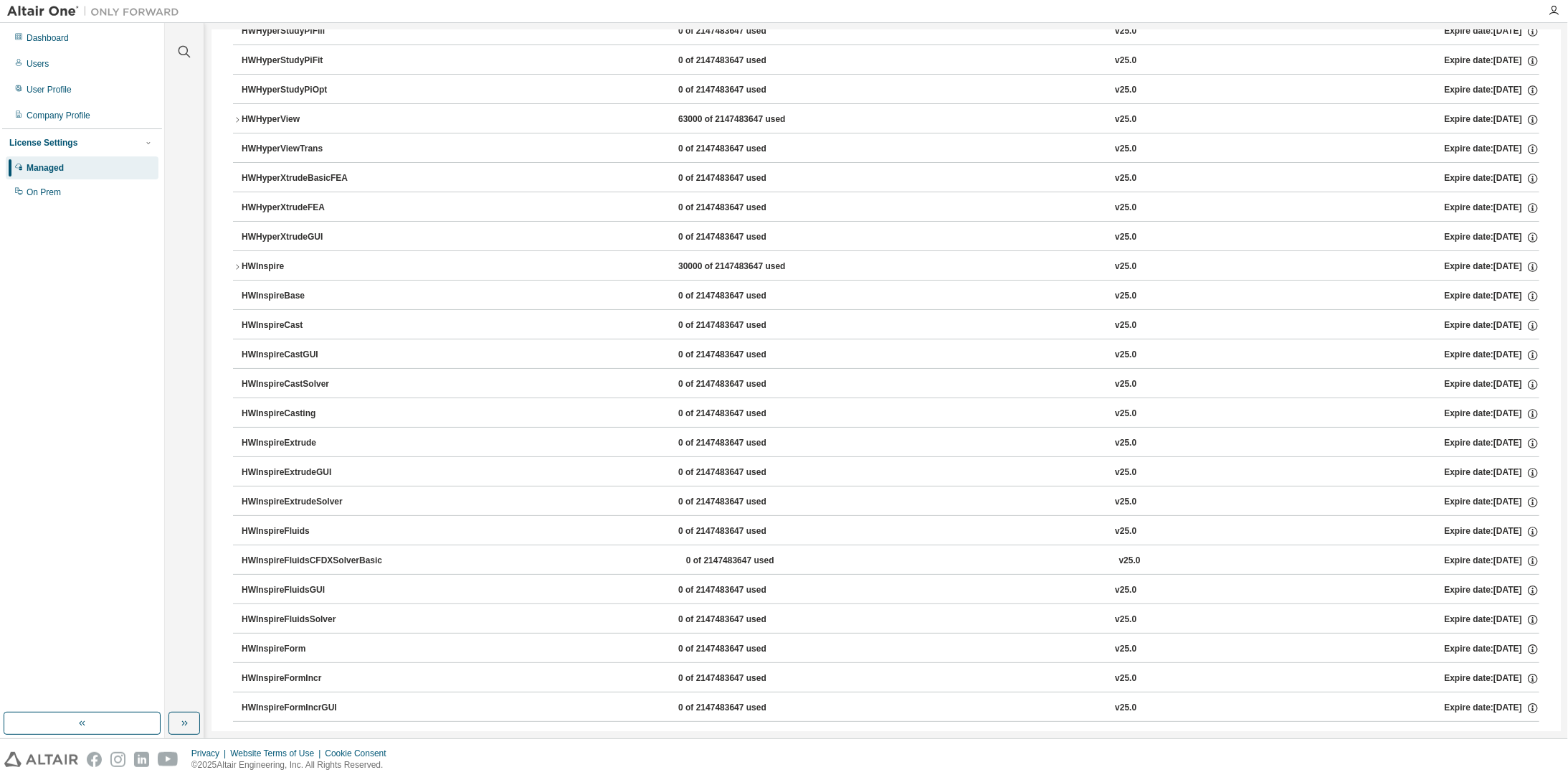
scroll to position [3658, 0]
click at [239, 291] on icon "button" at bounding box center [237, 296] width 9 height 9
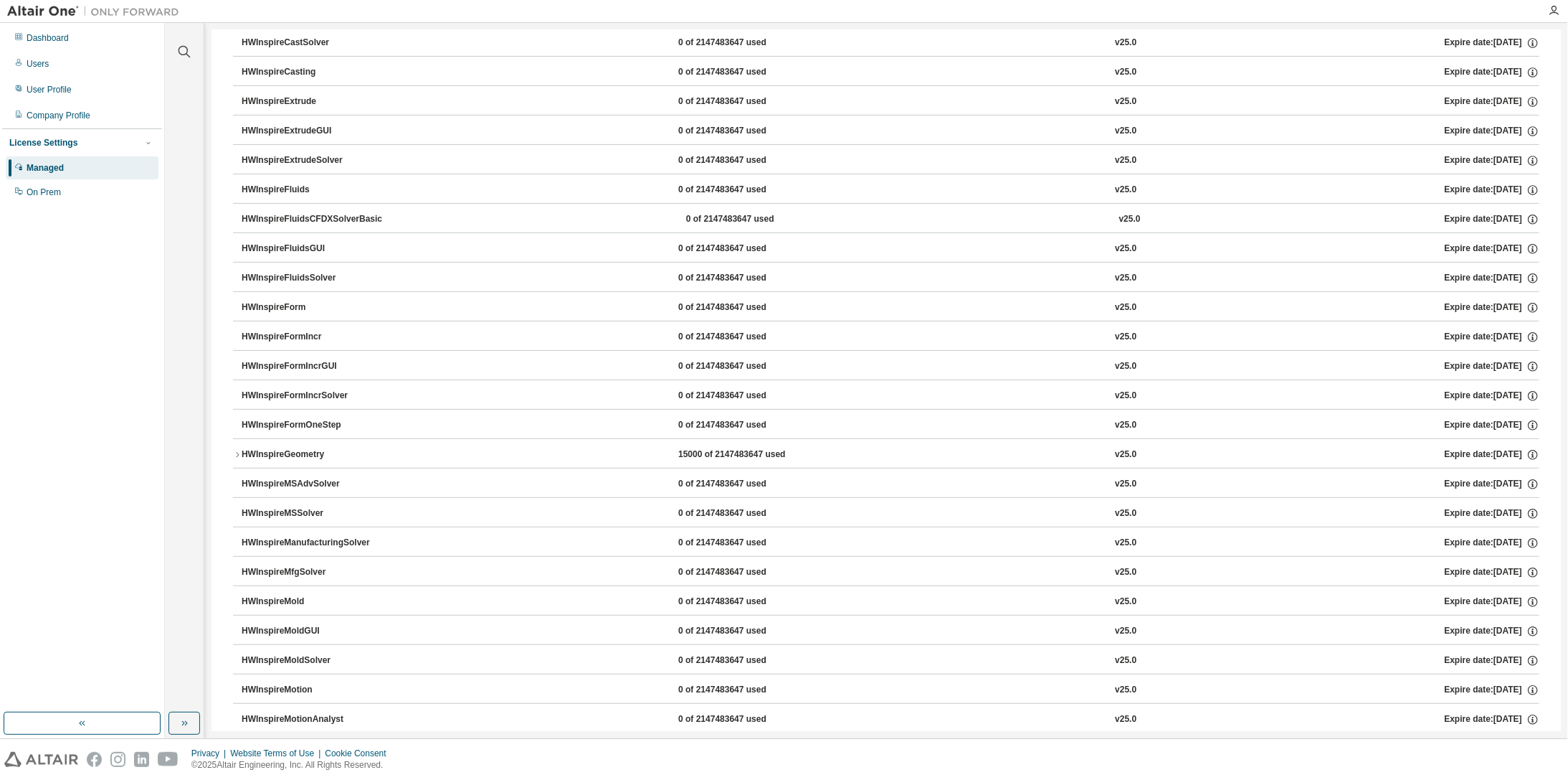
scroll to position [4089, 0]
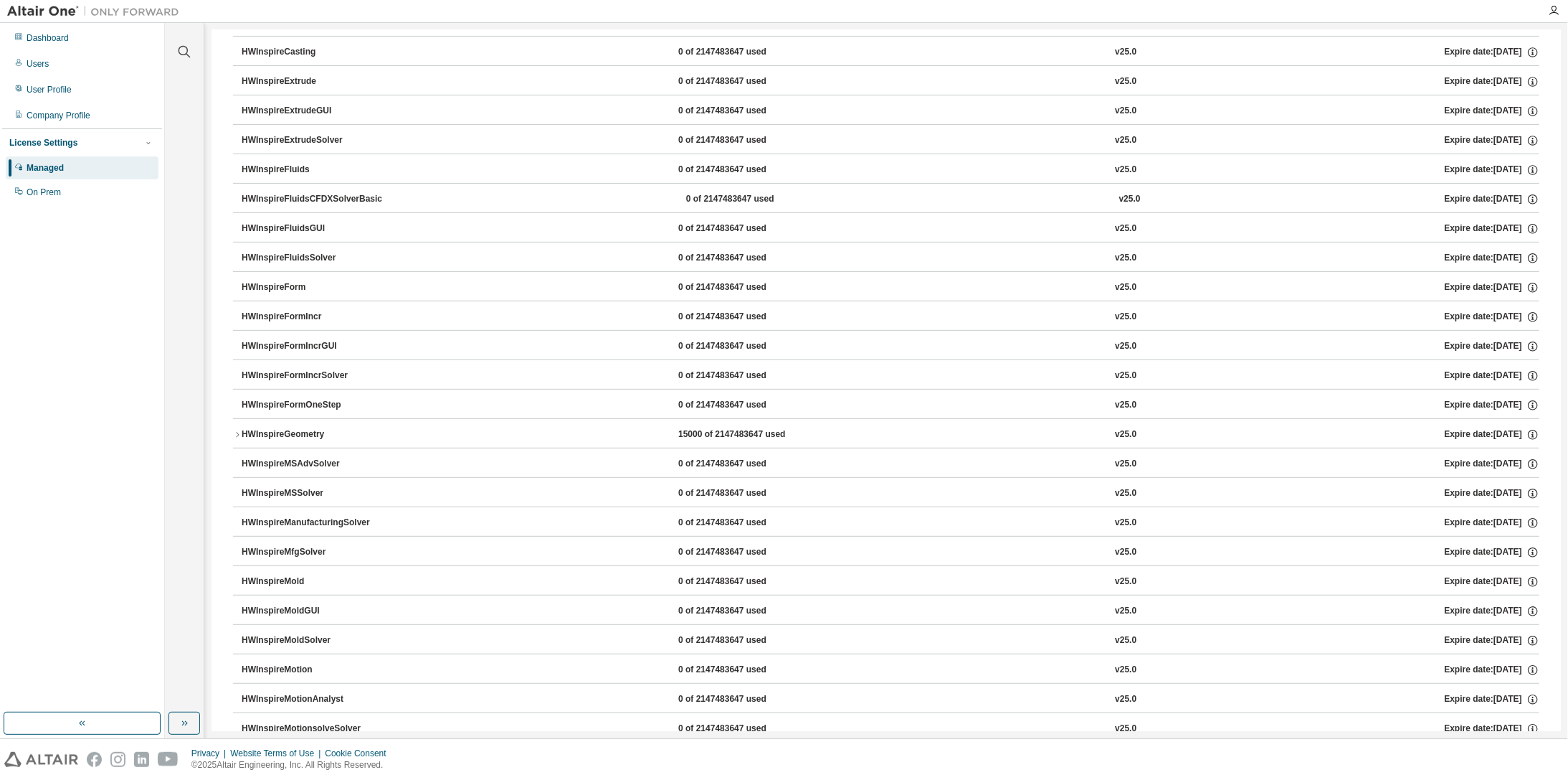
click at [294, 428] on div "HWInspireGeometry" at bounding box center [306, 435] width 129 height 13
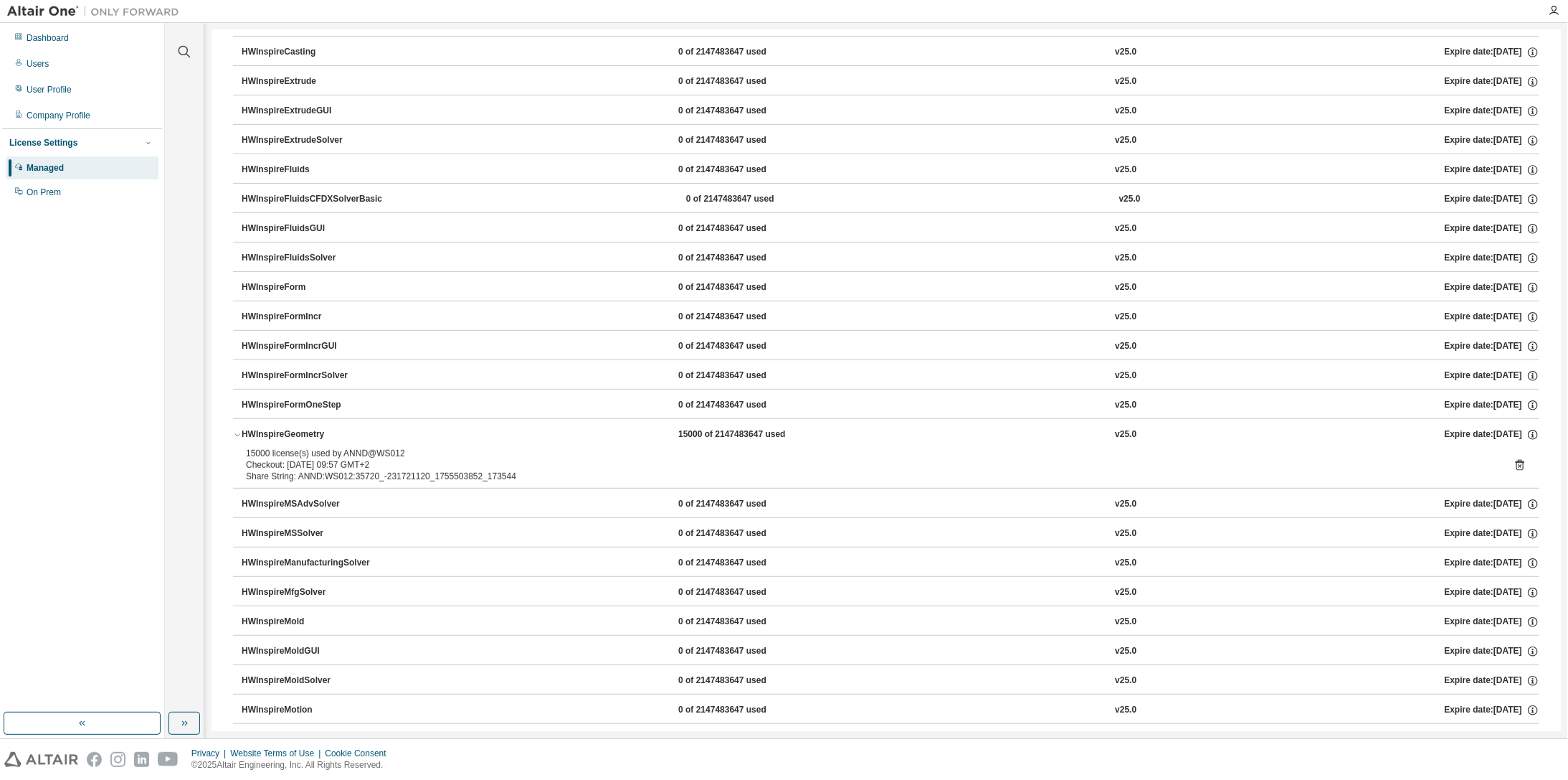
click at [294, 428] on div "HWInspireGeometry" at bounding box center [306, 435] width 129 height 13
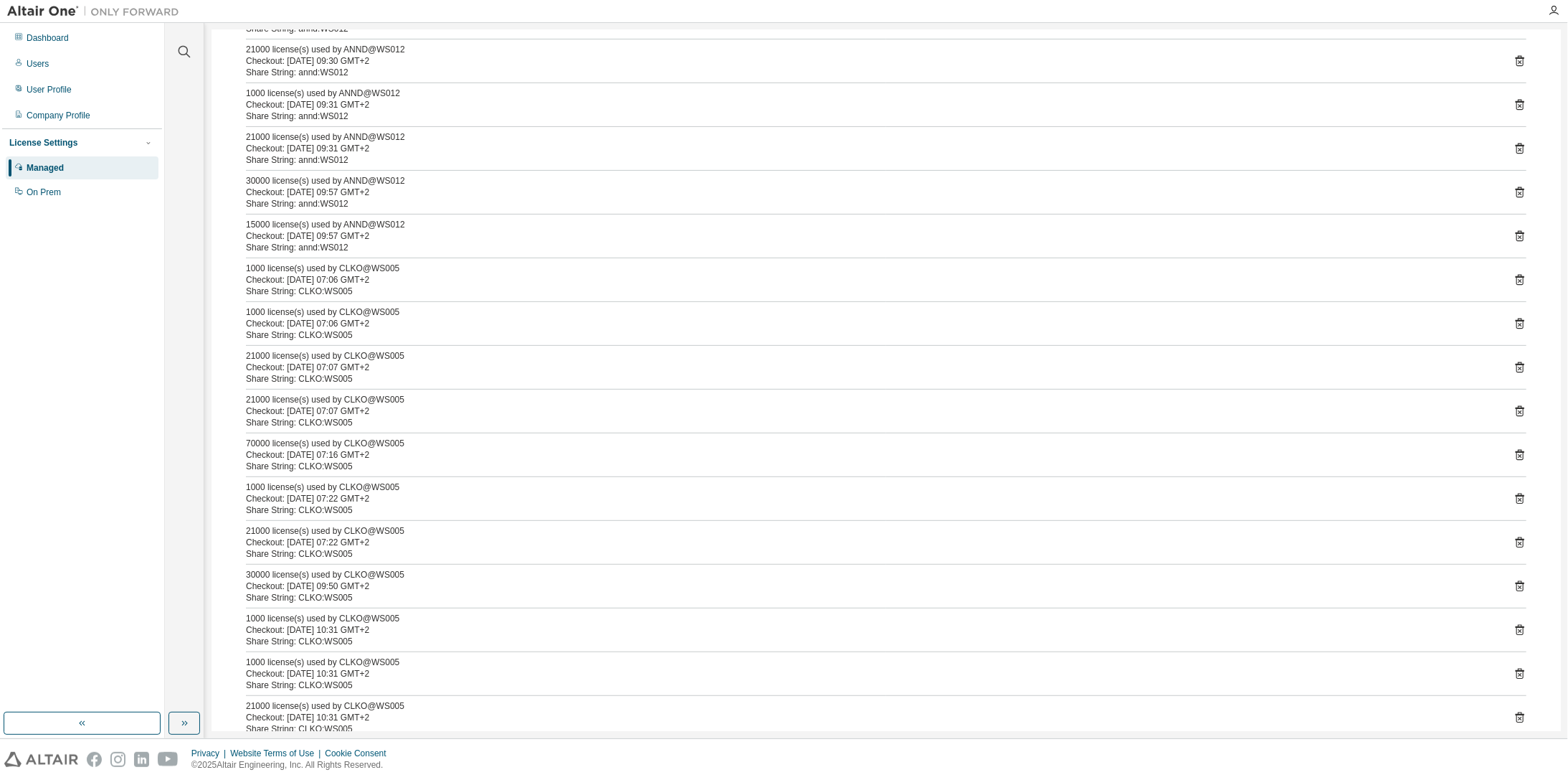
scroll to position [574, 0]
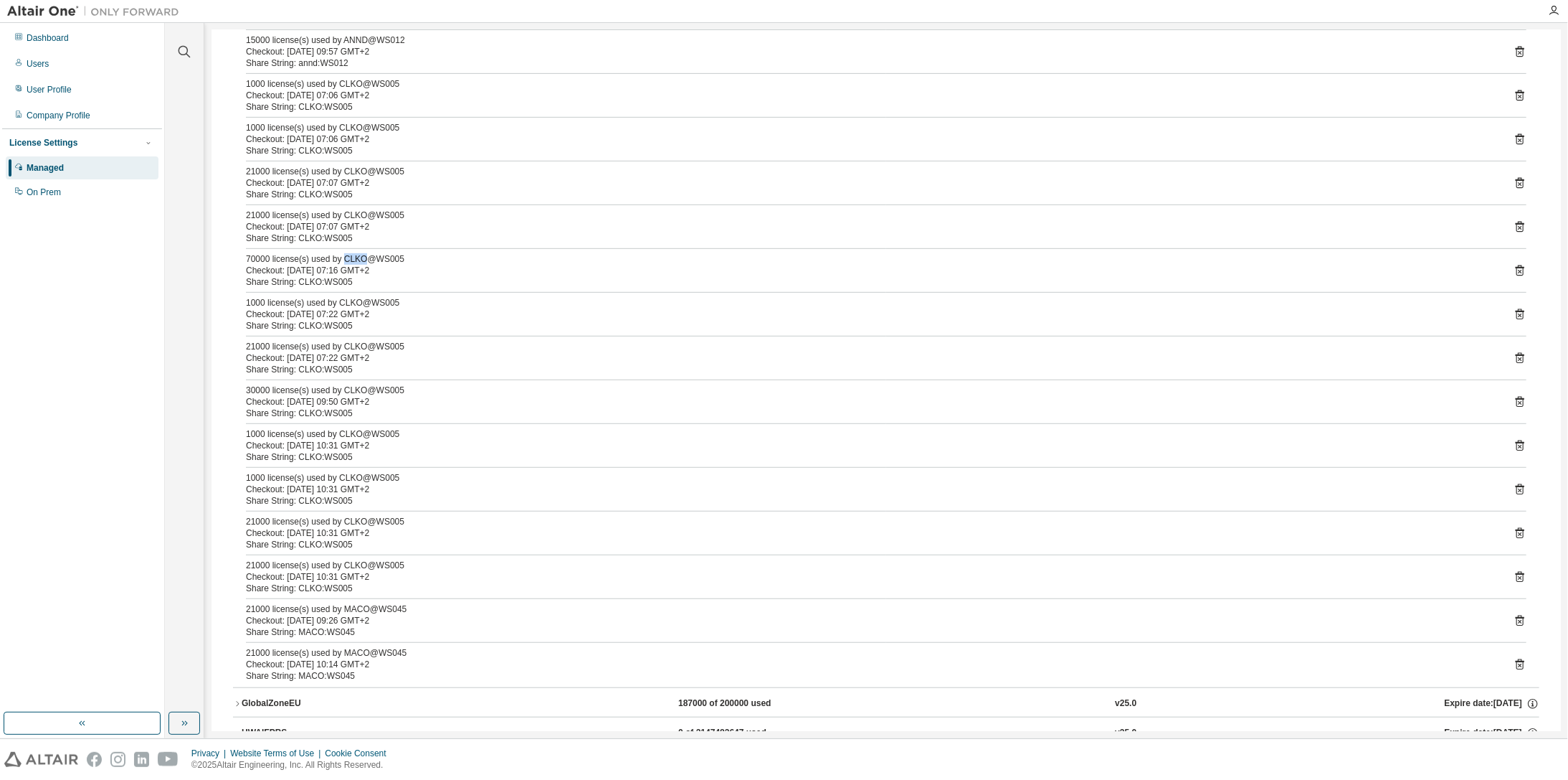
drag, startPoint x: 340, startPoint y: 253, endPoint x: 359, endPoint y: 256, distance: 19.2
click at [359, 256] on div "70000 license(s) used by CLKO@WS005" at bounding box center [869, 259] width 1246 height 12
drag, startPoint x: 337, startPoint y: 383, endPoint x: 360, endPoint y: 384, distance: 23.0
click at [360, 384] on div "30000 license(s) used by CLKO@WS005" at bounding box center [869, 390] width 1246 height 12
drag, startPoint x: 360, startPoint y: 384, endPoint x: 380, endPoint y: 406, distance: 29.7
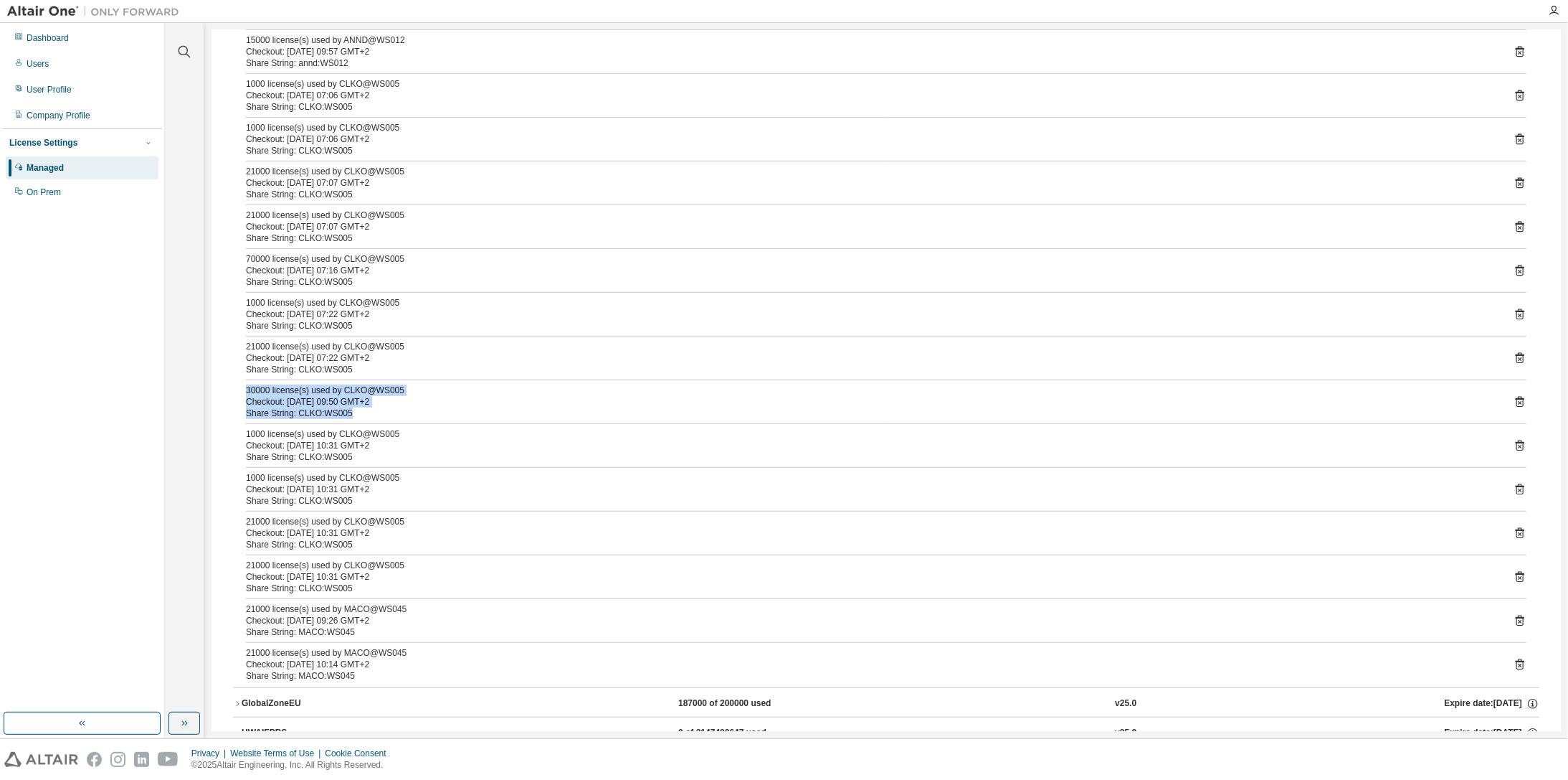
click at [380, 406] on div "30000 license(s) used by CLKO@WS005 Checkout: 2025-08-18 09:50 GMT+2 Share Stri…" at bounding box center [869, 401] width 1246 height 34
click at [1516, 397] on icon at bounding box center [1520, 402] width 9 height 11
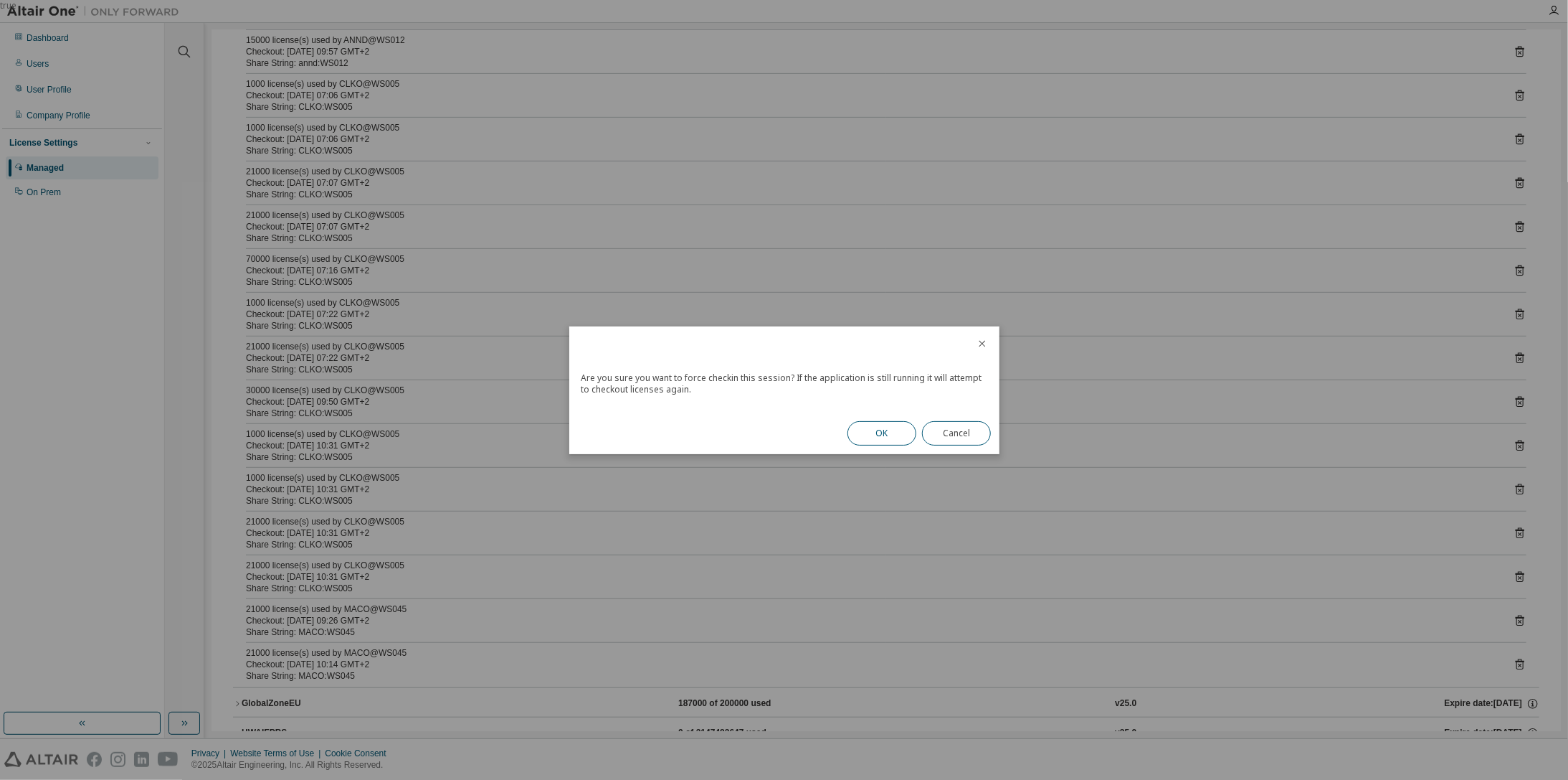
click at [879, 427] on button "OK" at bounding box center [881, 434] width 69 height 25
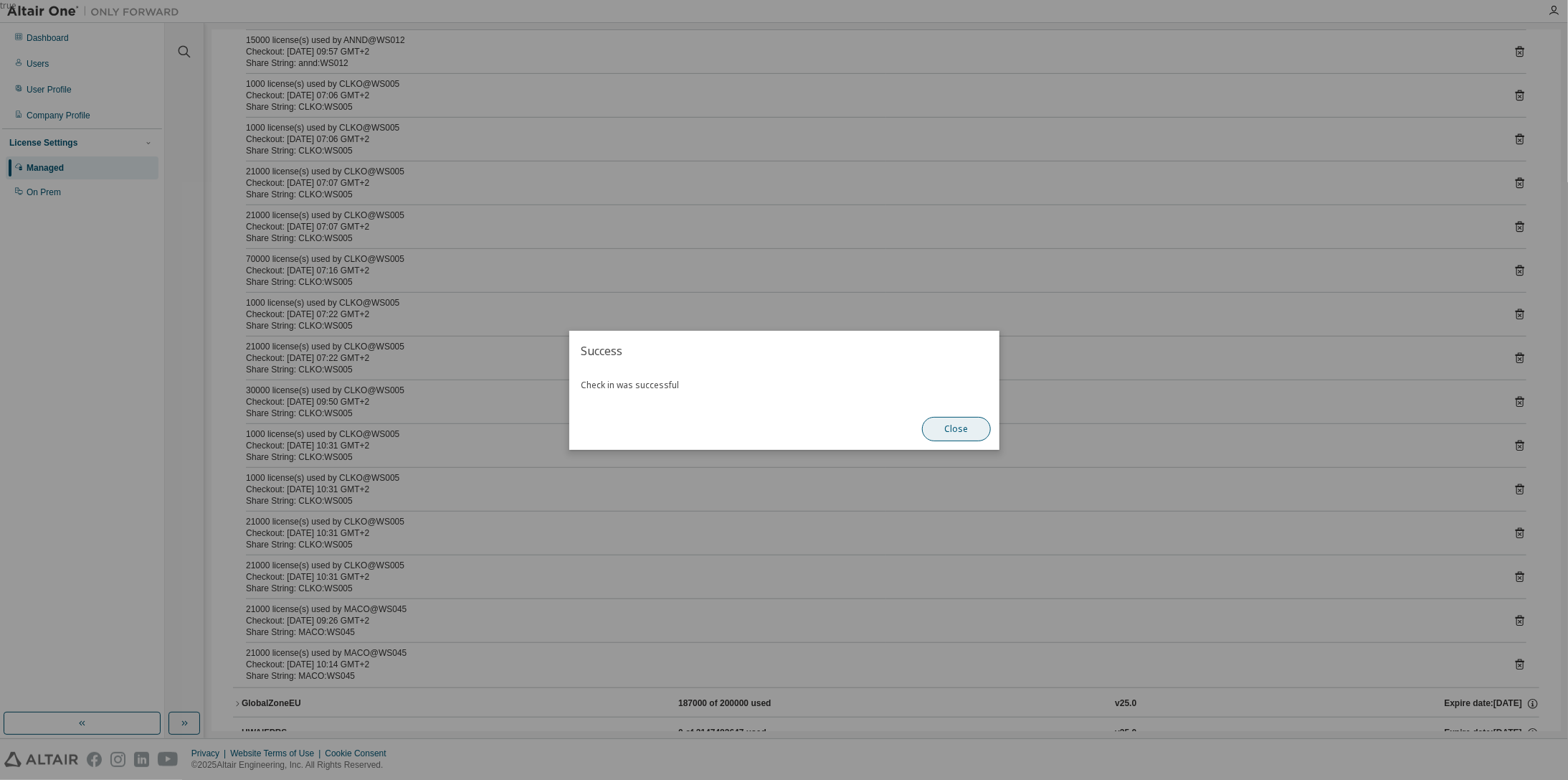
click at [971, 426] on button "Close" at bounding box center [956, 429] width 69 height 25
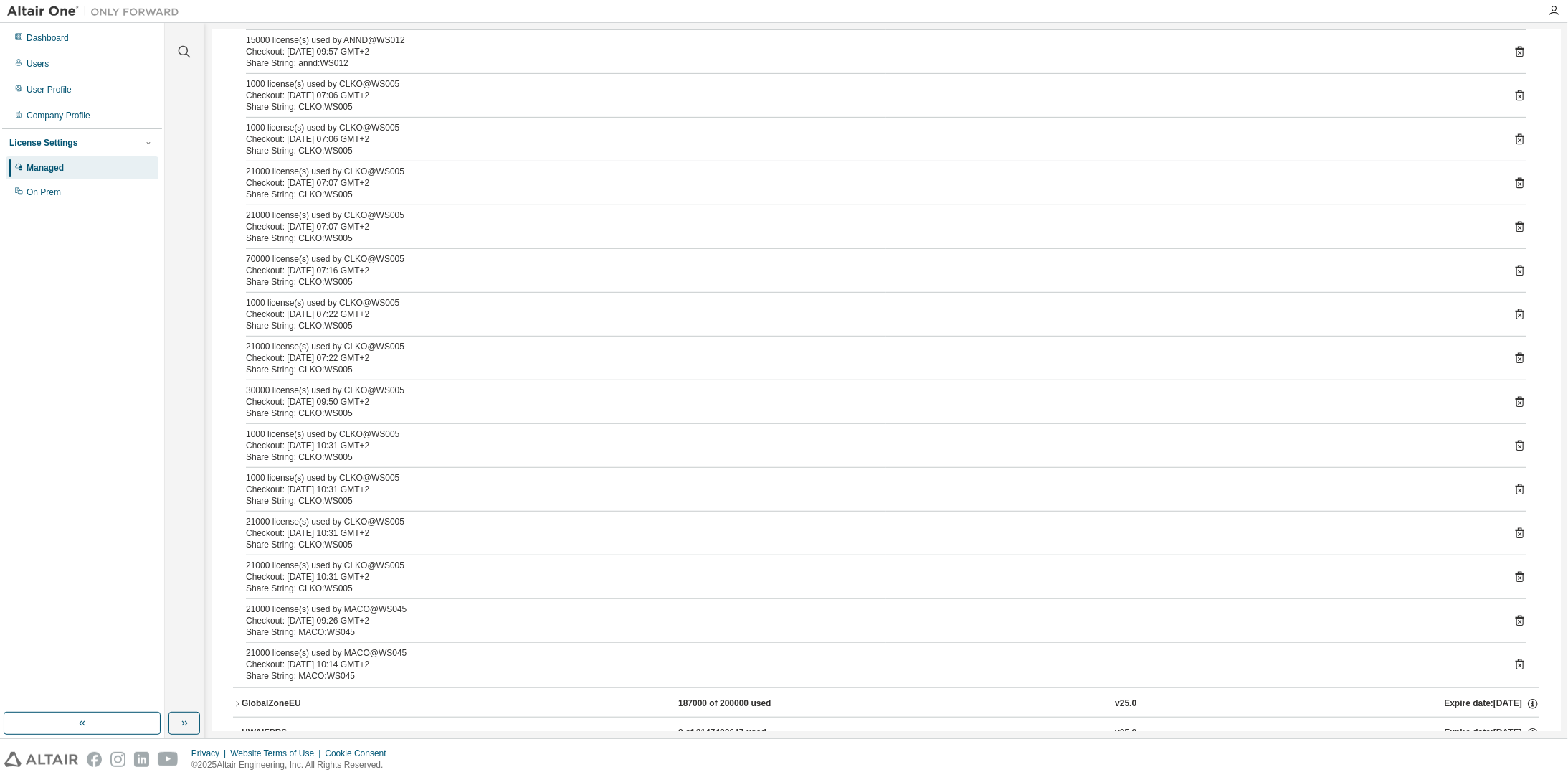
click at [1514, 395] on icon at bounding box center [1520, 402] width 13 height 13
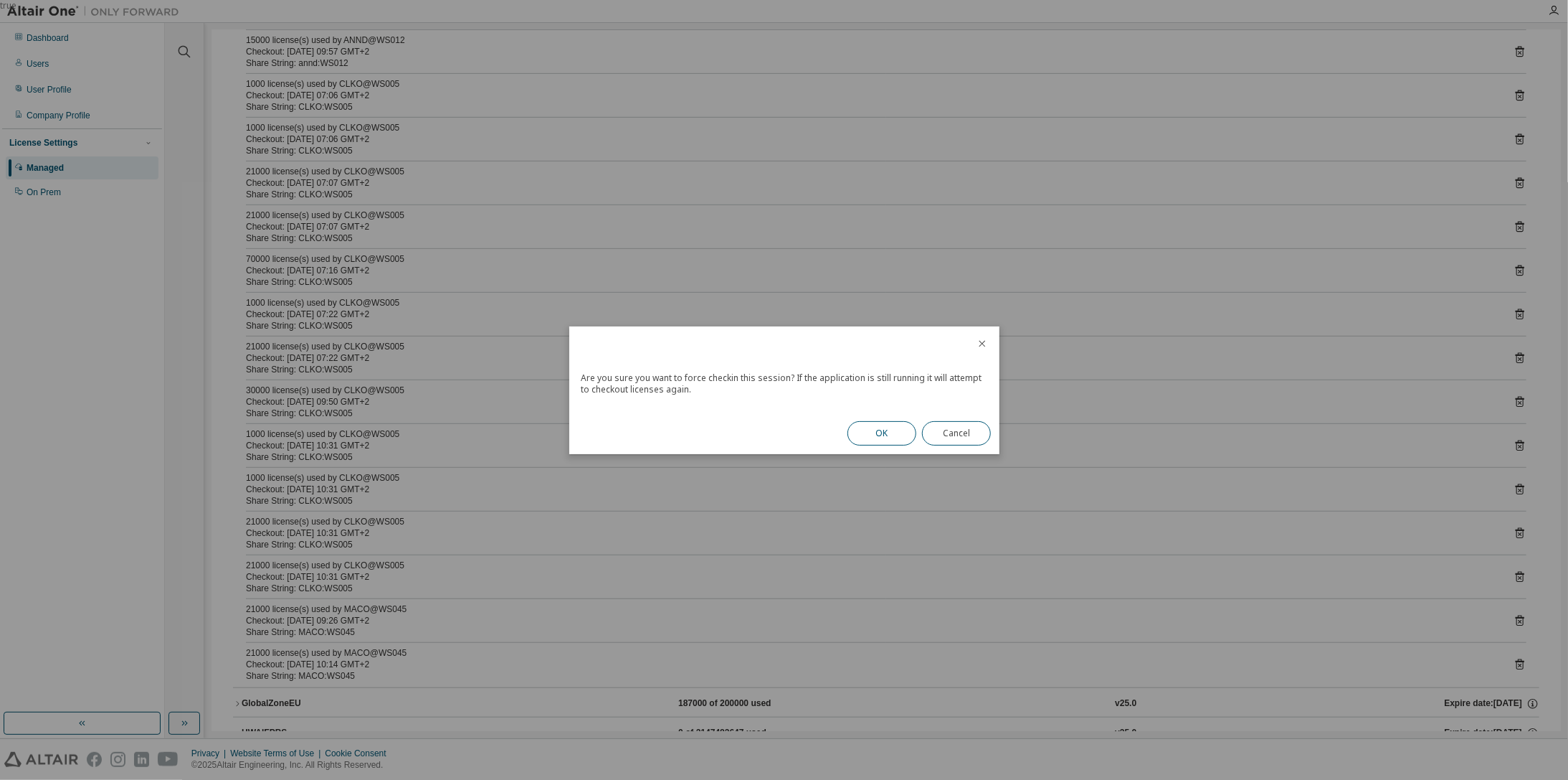
click at [886, 426] on button "OK" at bounding box center [881, 434] width 69 height 25
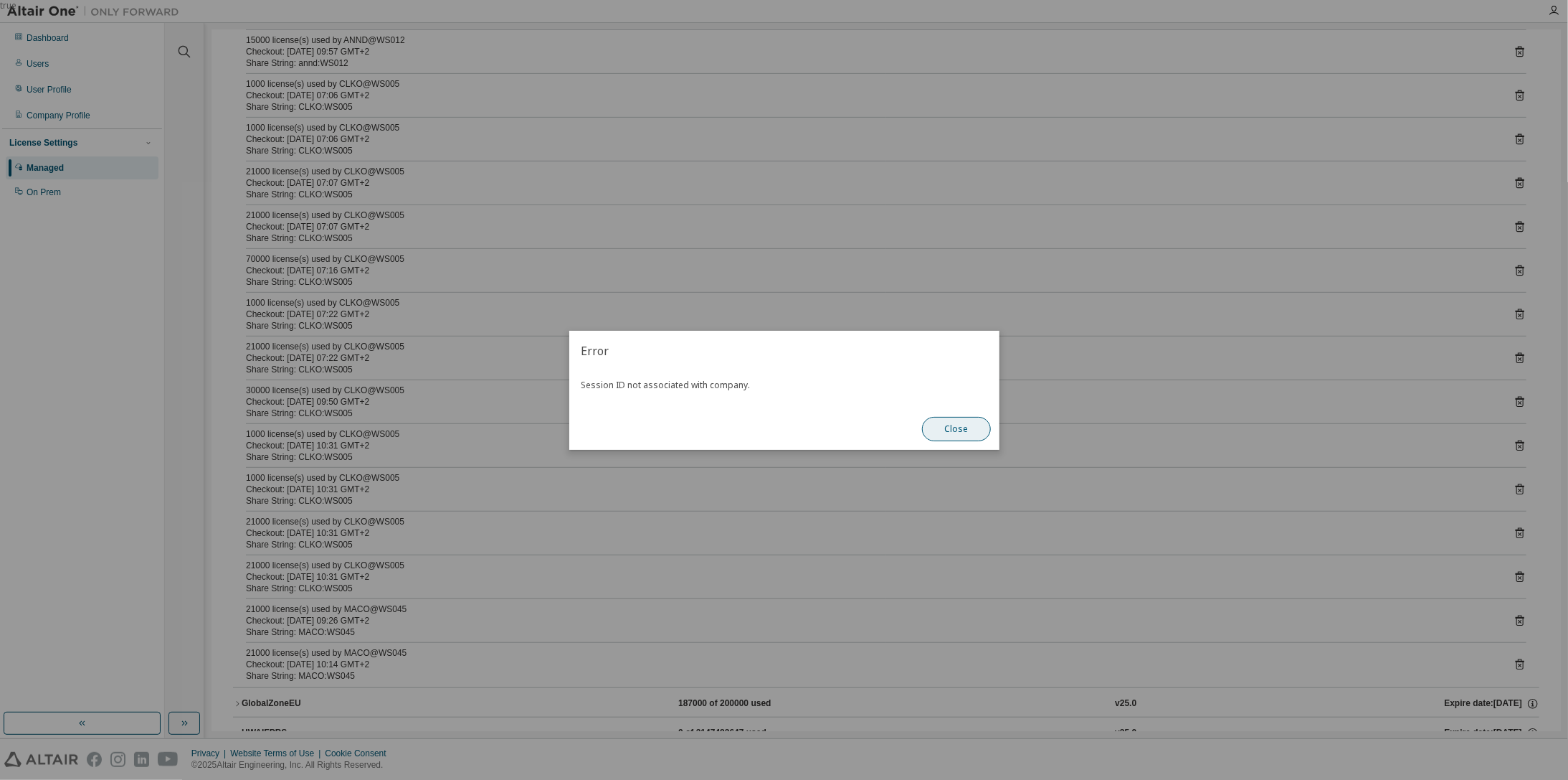
click at [955, 428] on button "Close" at bounding box center [956, 429] width 69 height 25
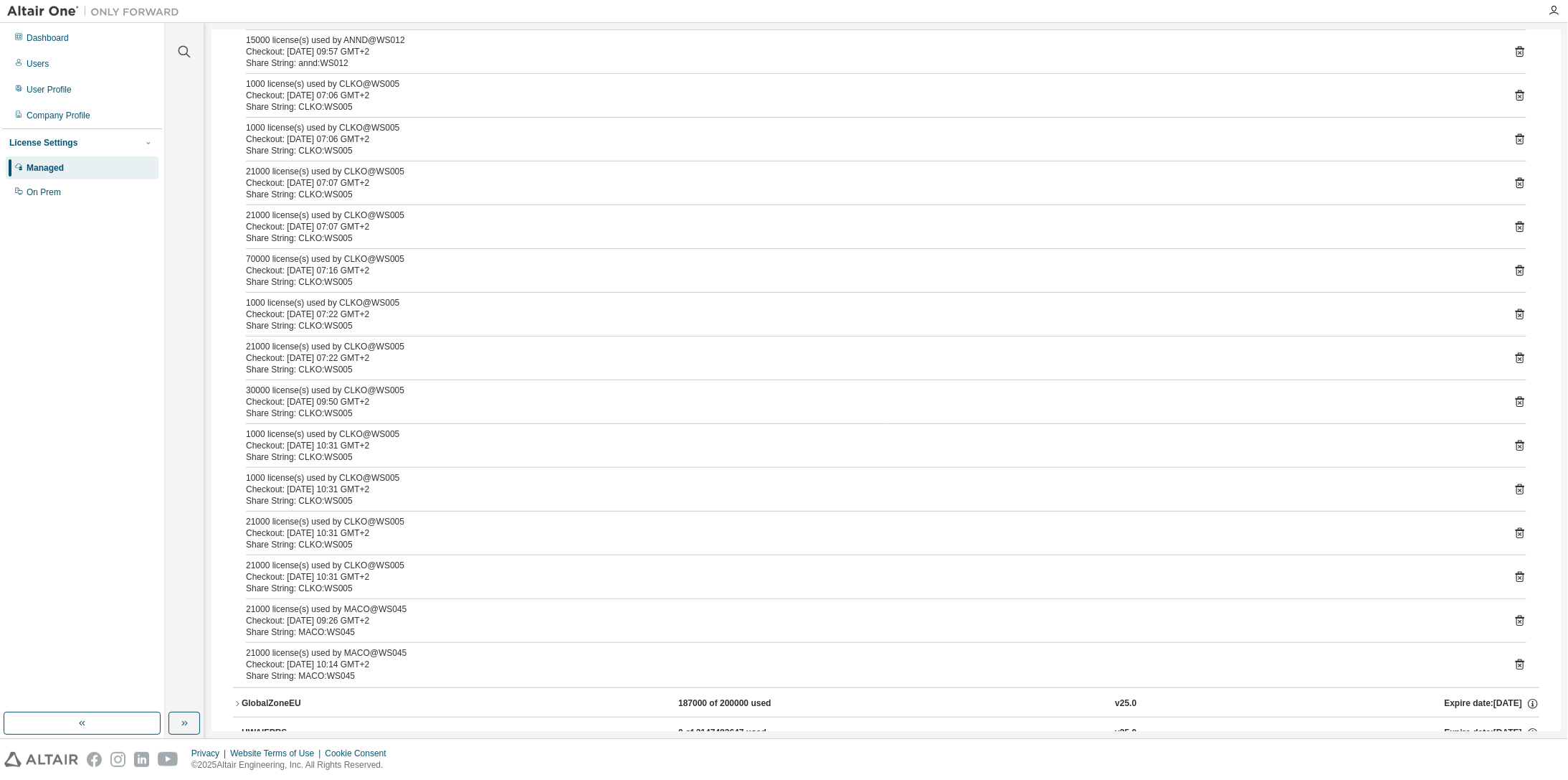
scroll to position [0, 0]
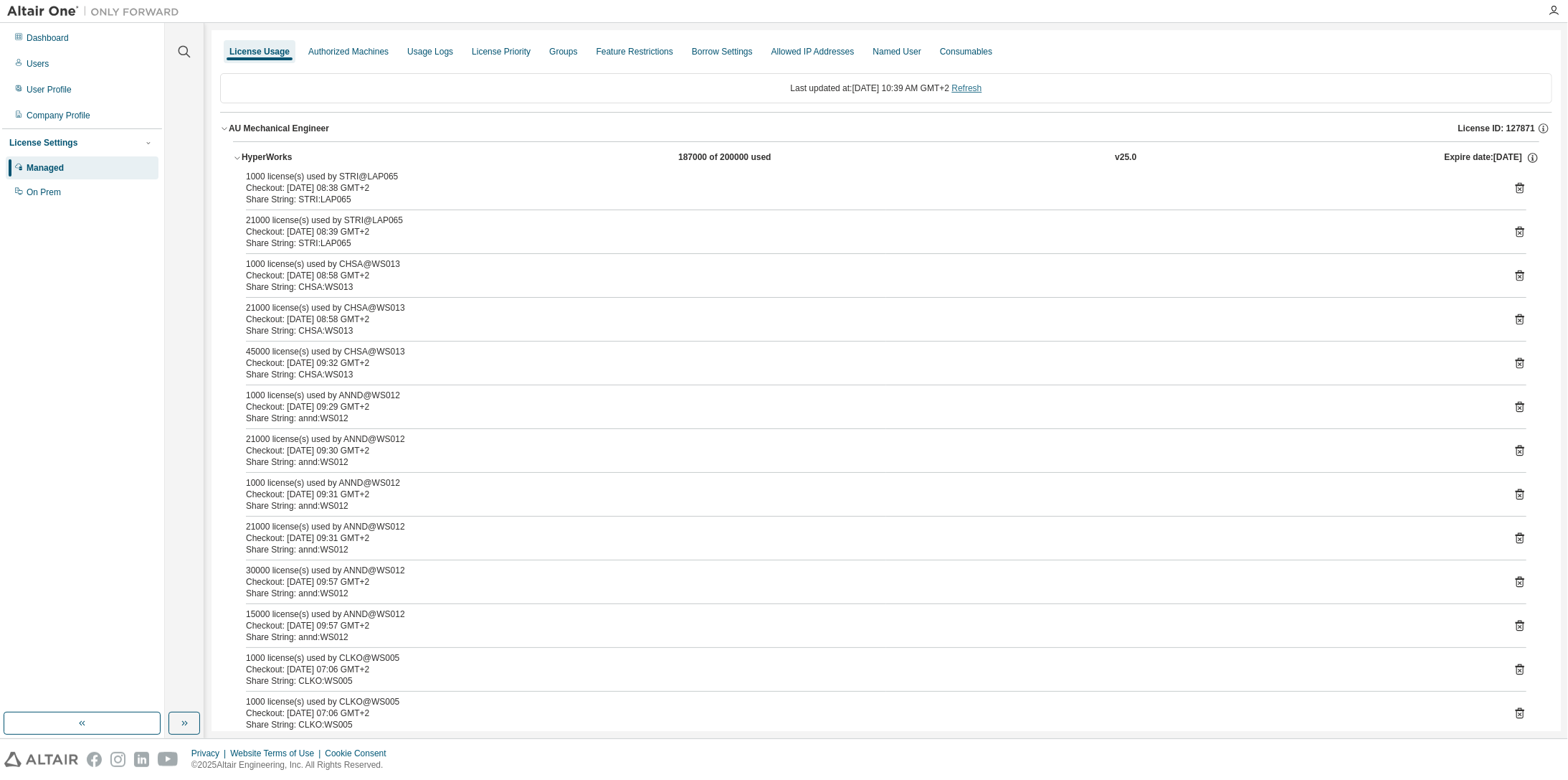
click at [981, 87] on link "Refresh" at bounding box center [966, 89] width 30 height 10
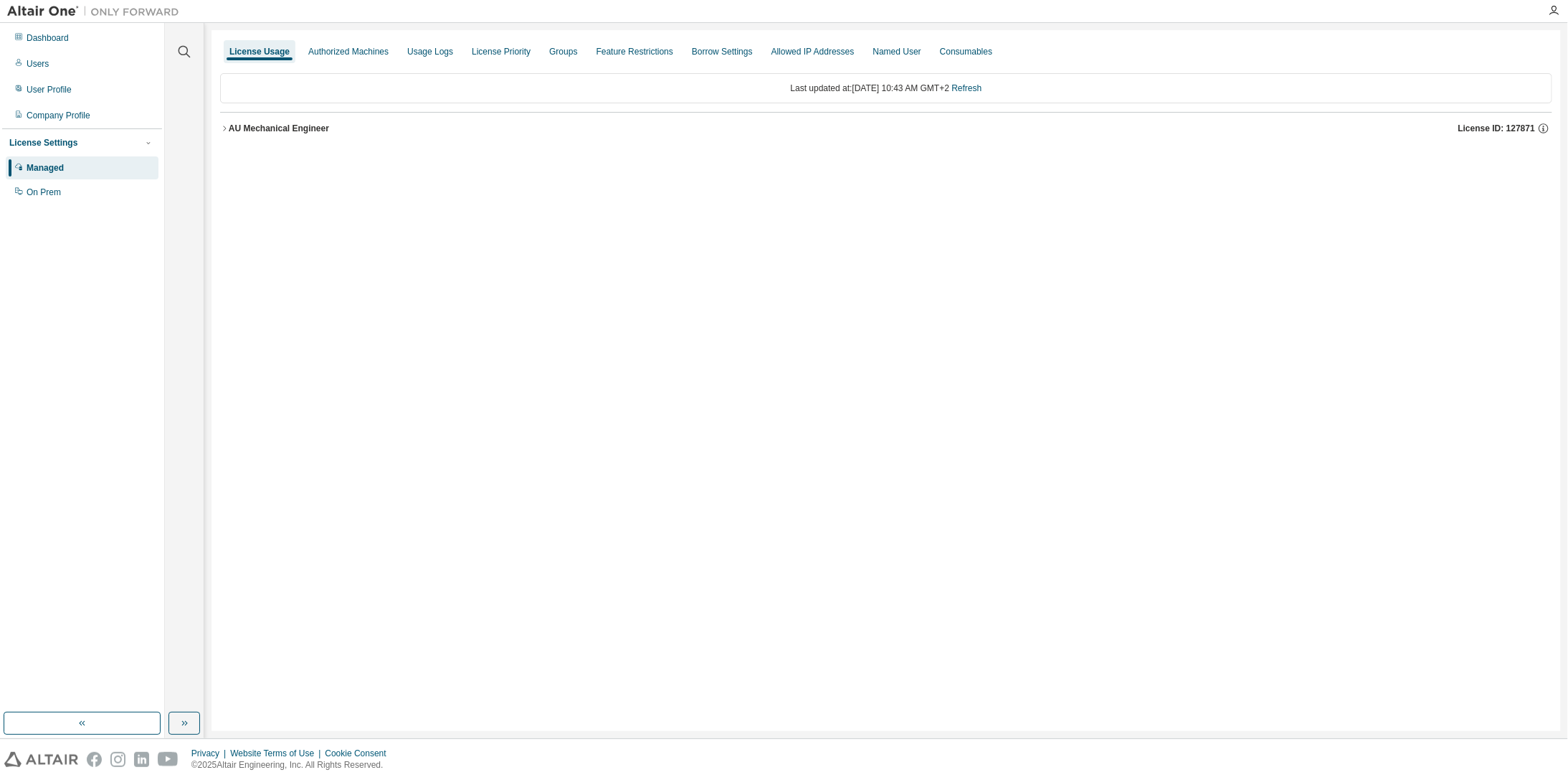
click at [223, 126] on icon "button" at bounding box center [224, 129] width 9 height 9
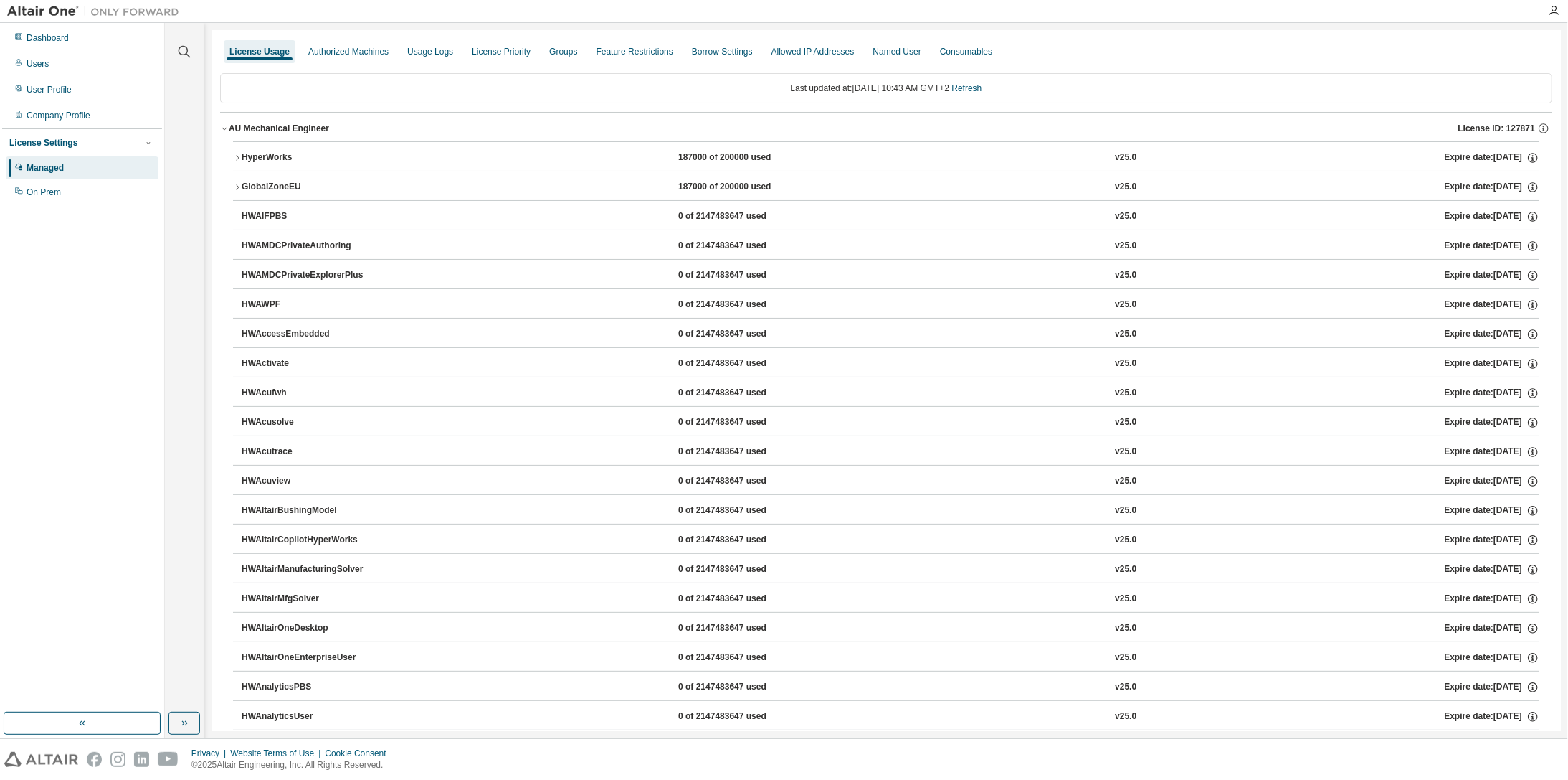
click at [250, 151] on div "HyperWorks" at bounding box center [306, 158] width 129 height 13
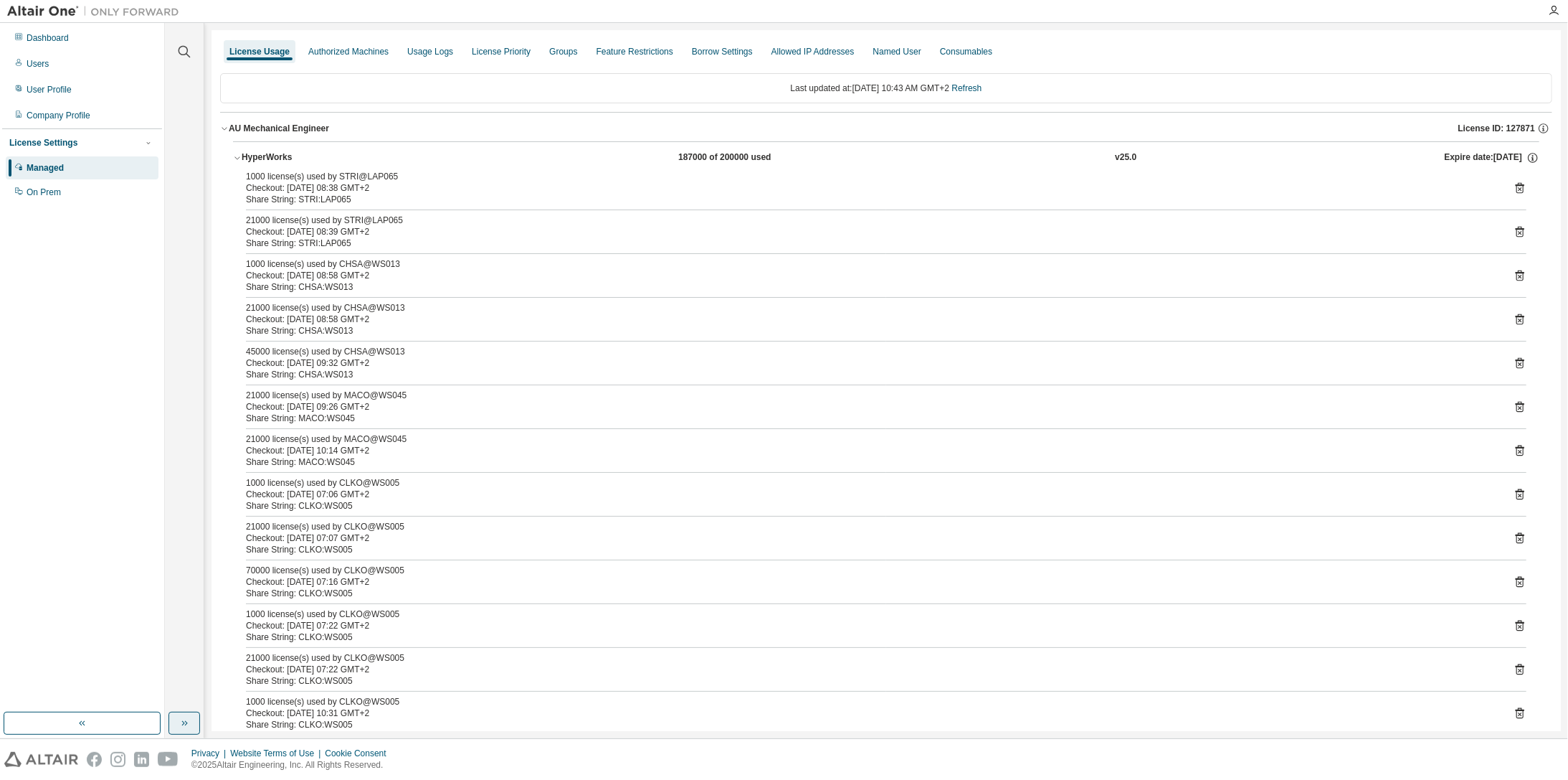
click at [179, 715] on button "button" at bounding box center [184, 723] width 31 height 23
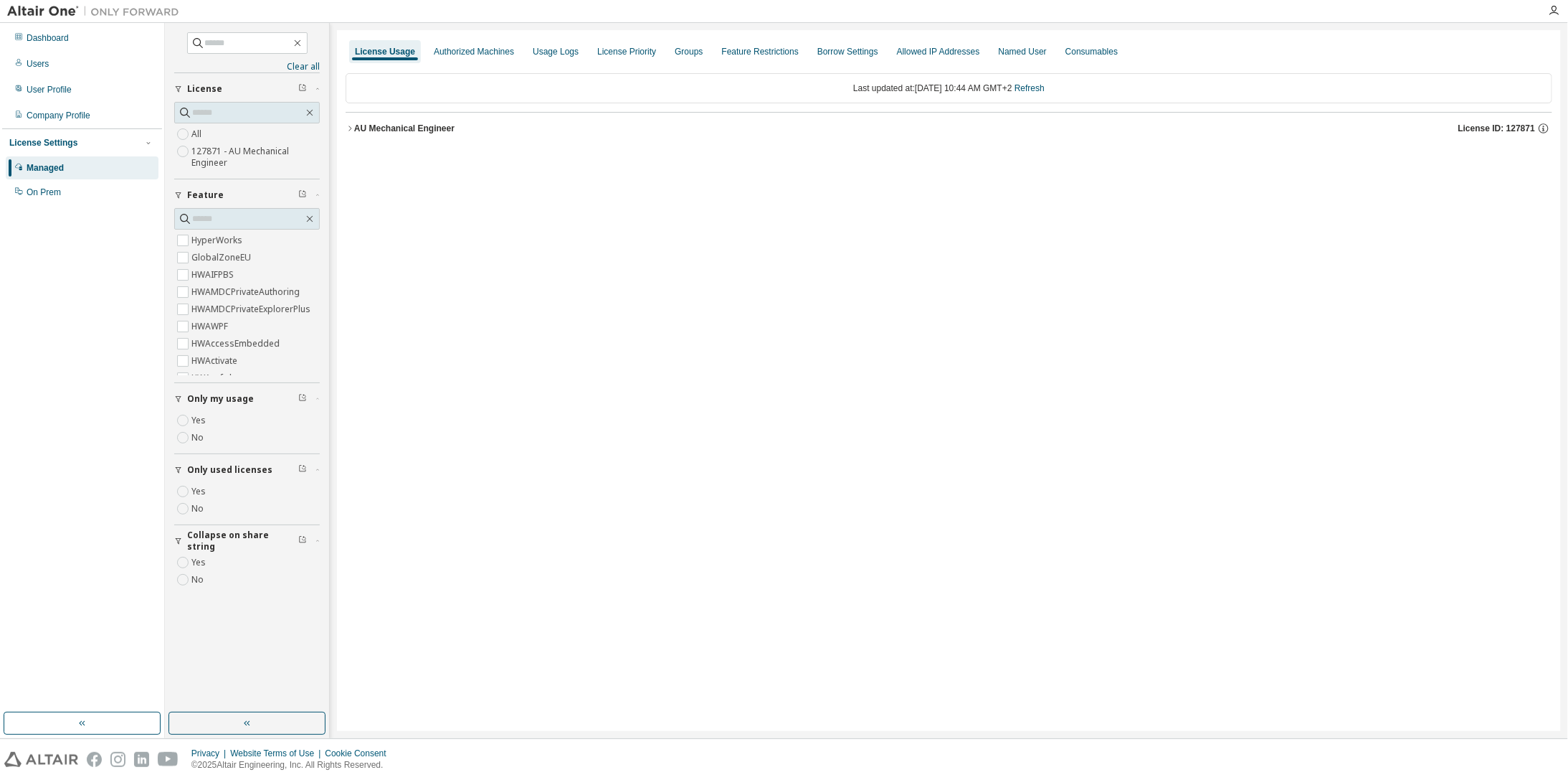
click at [380, 126] on div "AU Mechanical Engineer" at bounding box center [404, 129] width 100 height 12
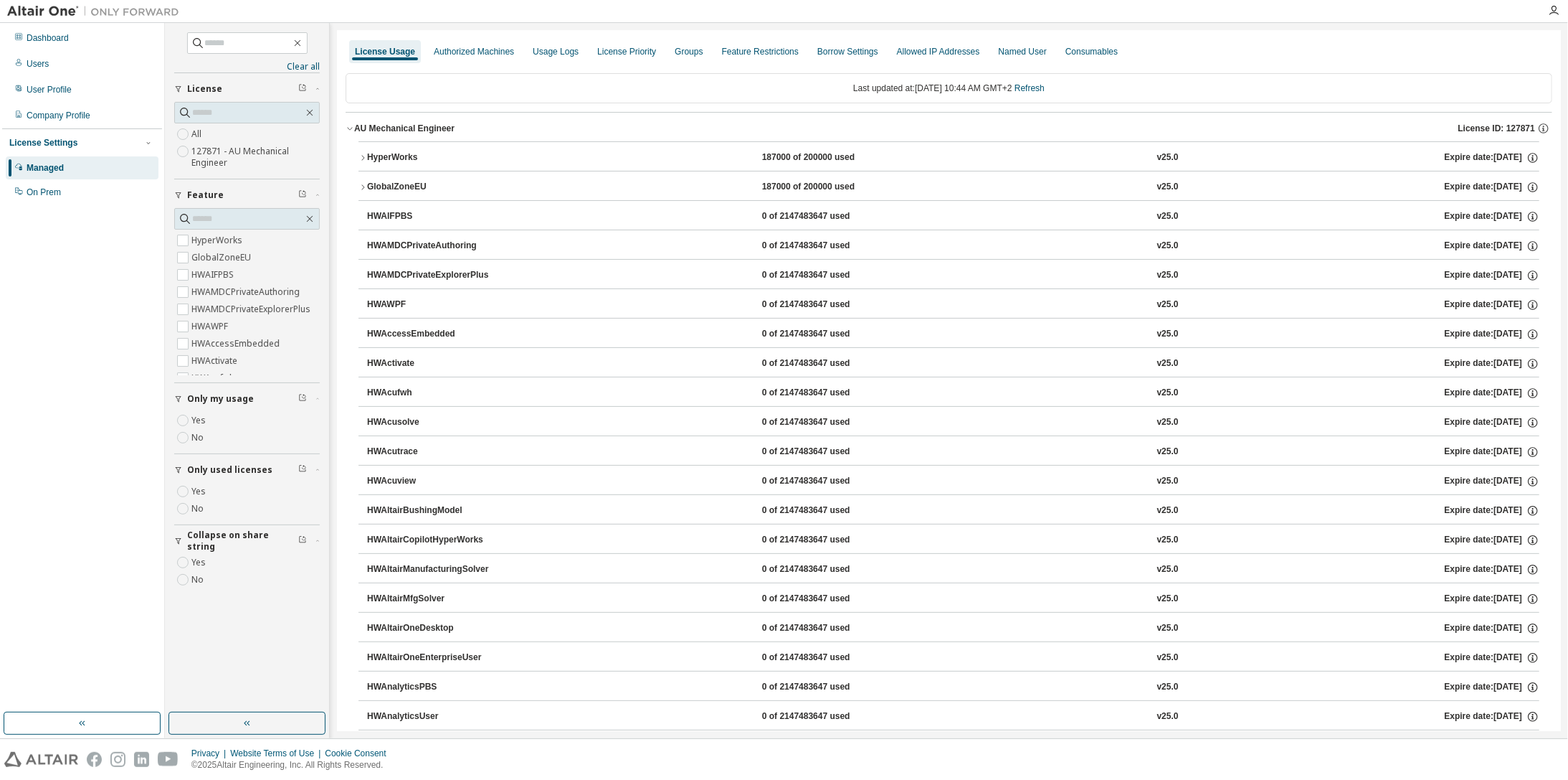
click at [391, 155] on div "HyperWorks" at bounding box center [432, 158] width 129 height 13
